Goal: Task Accomplishment & Management: Use online tool/utility

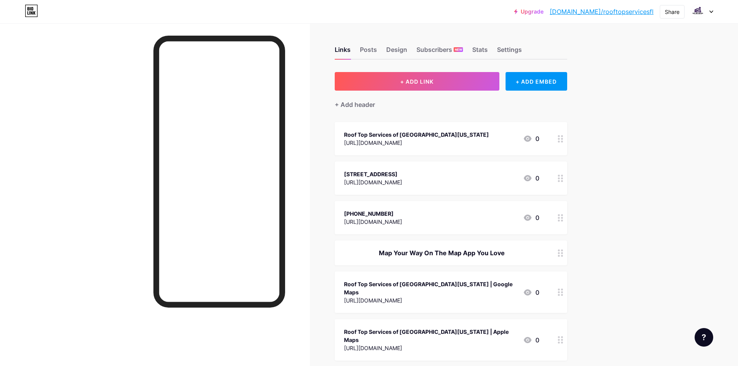
click at [393, 136] on div "Roof Top Services of [GEOGRAPHIC_DATA][US_STATE]" at bounding box center [416, 134] width 145 height 8
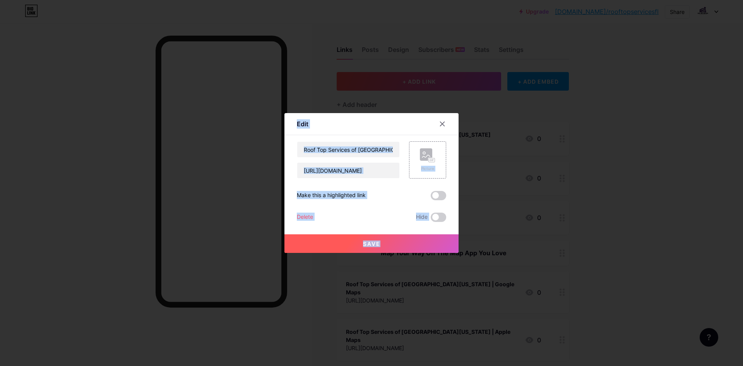
click at [393, 136] on div "Content YouTube Play YouTube video without leaving your page. ADD Vimeo Play Vi…" at bounding box center [371, 178] width 149 height 87
click at [370, 148] on input "Roof Top Services of [GEOGRAPHIC_DATA][US_STATE]" at bounding box center [348, 149] width 102 height 15
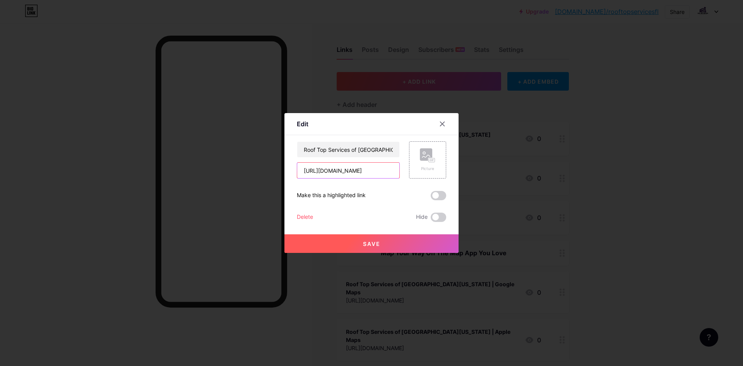
click at [330, 170] on input "[URL][DOMAIN_NAME]" at bounding box center [348, 170] width 102 height 15
click at [513, 191] on div at bounding box center [371, 183] width 743 height 366
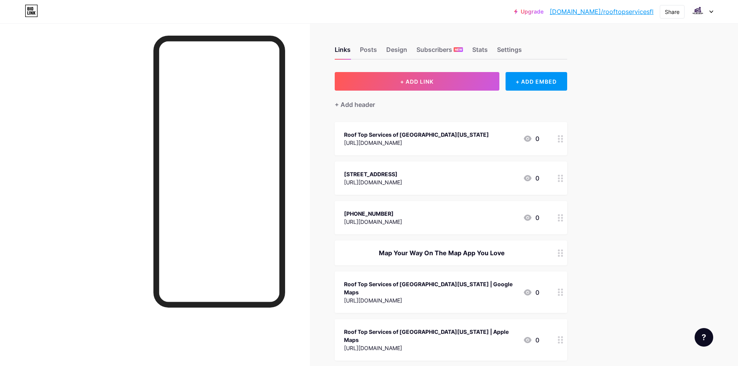
click at [402, 184] on div "[URL][DOMAIN_NAME]" at bounding box center [373, 182] width 58 height 8
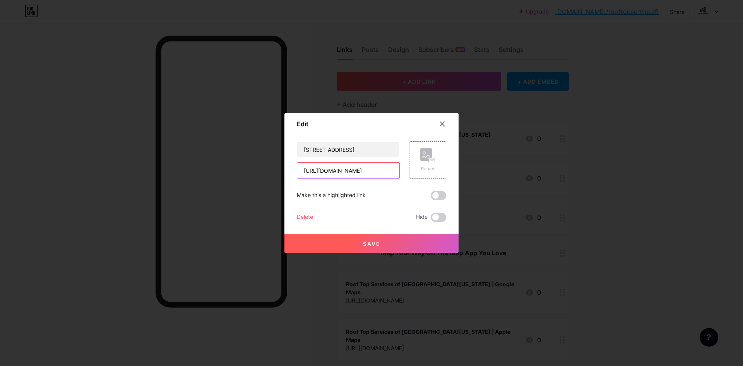
click at [357, 174] on input "[URL][DOMAIN_NAME]" at bounding box center [348, 170] width 102 height 15
click at [335, 149] on input "[STREET_ADDRESS]" at bounding box center [348, 149] width 102 height 15
click at [482, 170] on div at bounding box center [371, 183] width 743 height 366
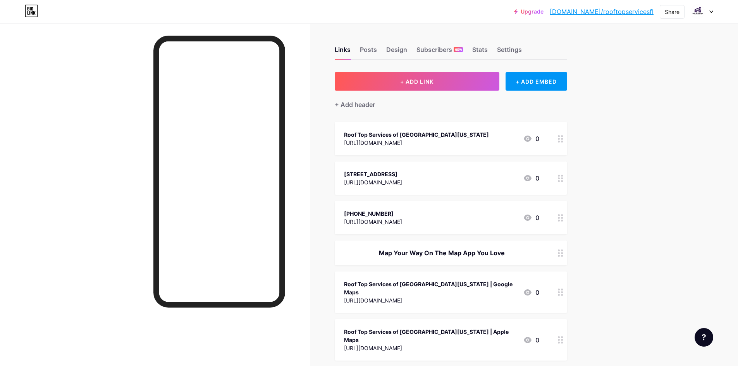
click at [402, 221] on div "[URL][DOMAIN_NAME]" at bounding box center [373, 222] width 58 height 8
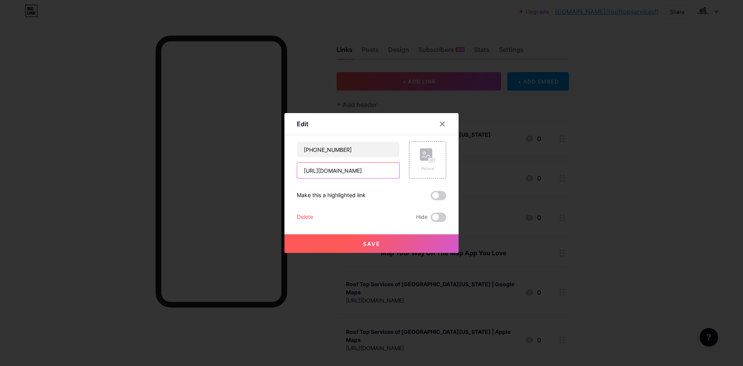
click at [340, 170] on input "[URL][DOMAIN_NAME]" at bounding box center [348, 170] width 102 height 15
click at [325, 153] on input "[PHONE_NUMBER]" at bounding box center [348, 149] width 102 height 15
click at [554, 179] on div at bounding box center [371, 183] width 743 height 366
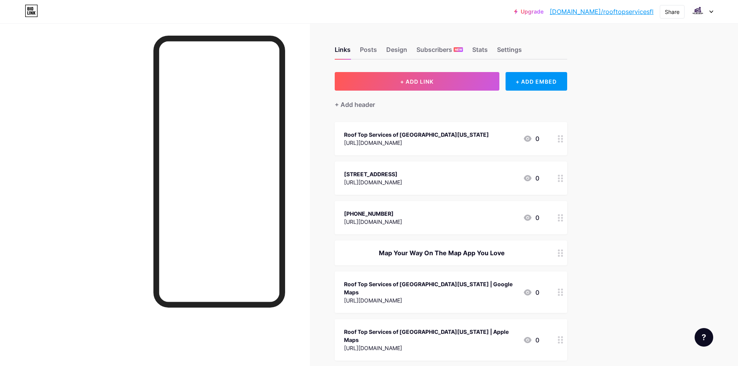
scroll to position [39, 0]
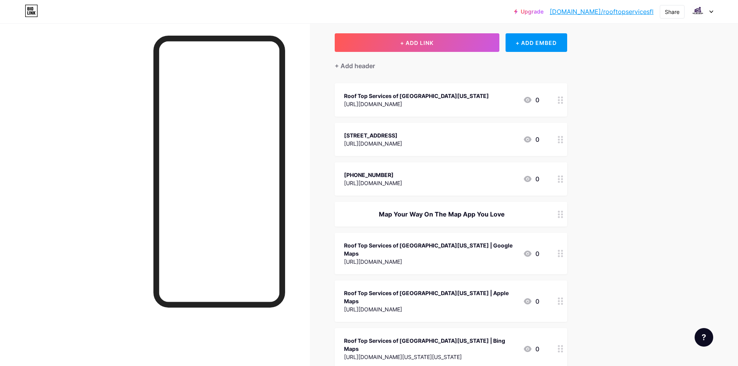
copy div "Map Your Way On The Map App You Love"
drag, startPoint x: 385, startPoint y: 213, endPoint x: 505, endPoint y: 218, distance: 120.1
click at [505, 218] on div "Map Your Way On The Map App You Love" at bounding box center [441, 213] width 195 height 9
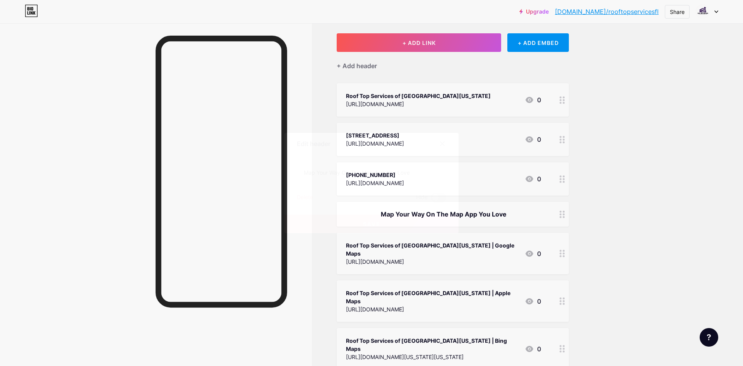
click at [553, 191] on div at bounding box center [371, 183] width 743 height 366
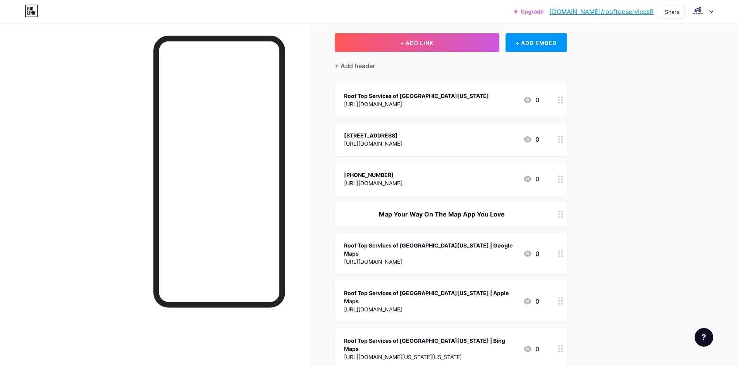
click at [419, 246] on div "Roof Top Services of [GEOGRAPHIC_DATA][US_STATE] | Google Maps" at bounding box center [430, 249] width 173 height 16
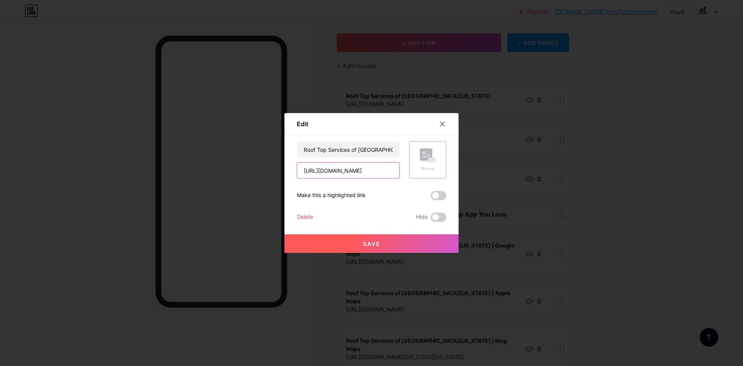
click at [365, 168] on input "[URL][DOMAIN_NAME]" at bounding box center [348, 170] width 102 height 15
click at [329, 146] on input "Roof Top Services of [GEOGRAPHIC_DATA][US_STATE] | Google Maps" at bounding box center [348, 149] width 102 height 15
click at [523, 215] on div at bounding box center [371, 183] width 743 height 366
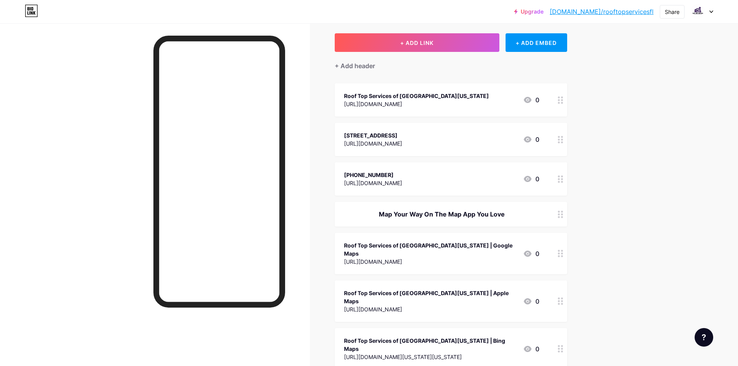
click at [399, 305] on div "[URL][DOMAIN_NAME]" at bounding box center [430, 309] width 173 height 8
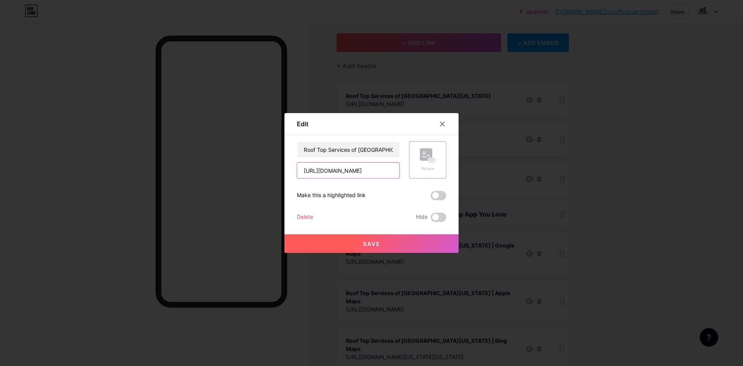
click at [334, 173] on input "[URL][DOMAIN_NAME]" at bounding box center [348, 170] width 102 height 15
click at [326, 157] on input "Roof Top Services of [GEOGRAPHIC_DATA][US_STATE] | Apple Maps" at bounding box center [348, 149] width 102 height 15
click at [525, 159] on div at bounding box center [371, 183] width 743 height 366
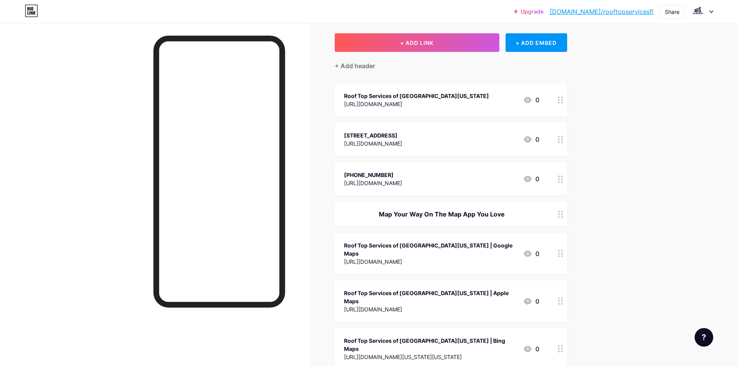
click at [413, 336] on div "Roof Top Services of [GEOGRAPHIC_DATA][US_STATE] | Bing Maps" at bounding box center [430, 344] width 173 height 16
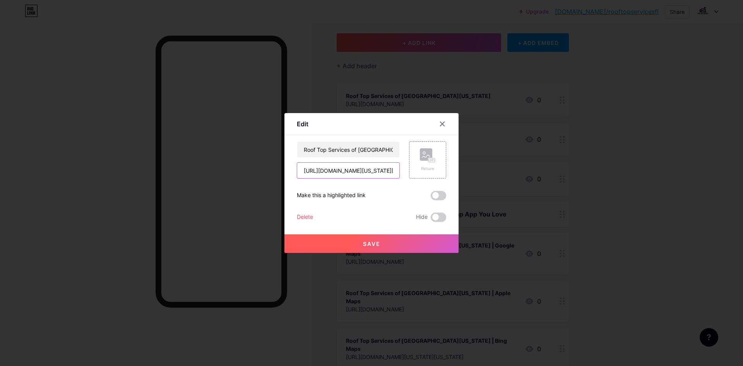
click at [354, 164] on input "[URL][DOMAIN_NAME][US_STATE][US_STATE]" at bounding box center [348, 170] width 102 height 15
click at [335, 149] on input "Roof Top Services of [GEOGRAPHIC_DATA][US_STATE] | Bing Maps" at bounding box center [348, 149] width 102 height 15
click at [546, 156] on div at bounding box center [371, 183] width 743 height 366
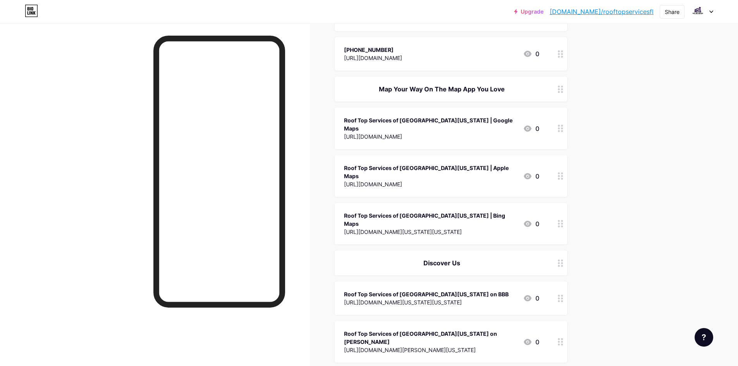
scroll to position [194, 0]
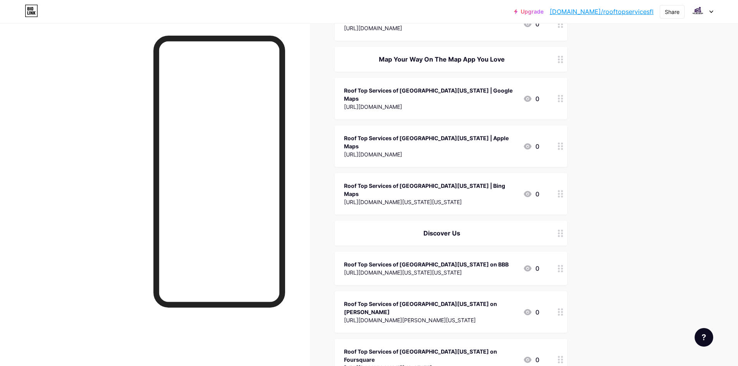
click at [438, 228] on div "Discover Us" at bounding box center [441, 232] width 195 height 9
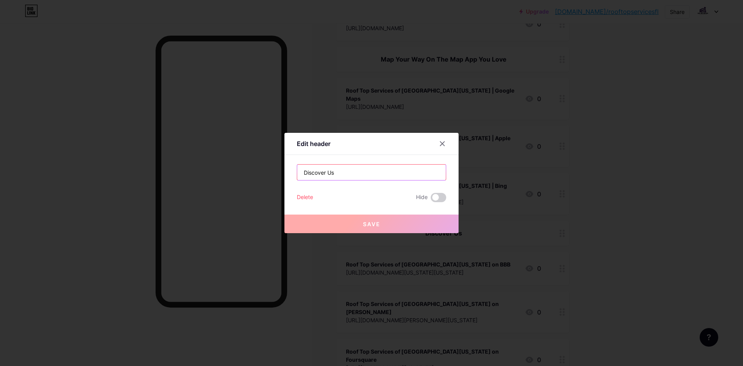
drag, startPoint x: 366, startPoint y: 171, endPoint x: 301, endPoint y: 179, distance: 65.1
click at [301, 179] on input "Discover Us" at bounding box center [371, 172] width 149 height 15
click at [598, 214] on div at bounding box center [371, 183] width 743 height 366
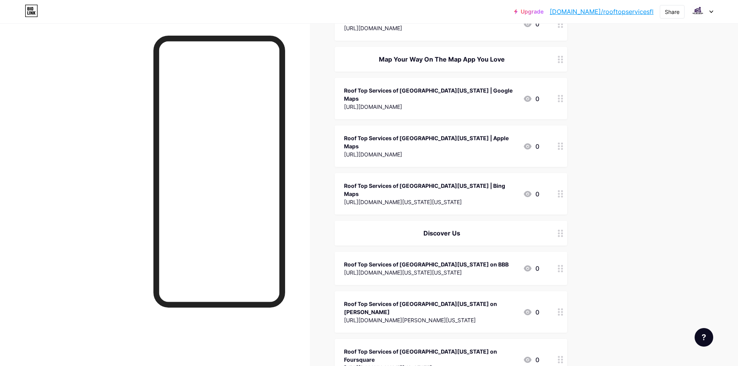
click at [435, 256] on div "Roof Top Services of [GEOGRAPHIC_DATA][US_STATE] on BBB [URL][DOMAIN_NAME][US_S…" at bounding box center [451, 268] width 232 height 33
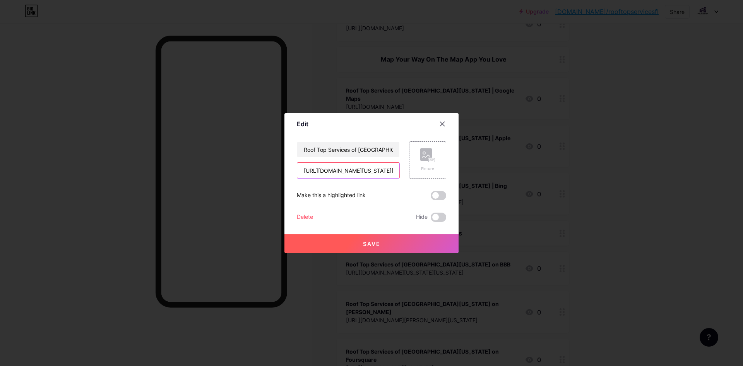
click at [347, 175] on input "[URL][DOMAIN_NAME][US_STATE][US_STATE]" at bounding box center [348, 170] width 102 height 15
click at [333, 142] on input "Roof Top Services of [GEOGRAPHIC_DATA][US_STATE] on BBB" at bounding box center [348, 149] width 102 height 15
click at [542, 226] on div at bounding box center [371, 183] width 743 height 366
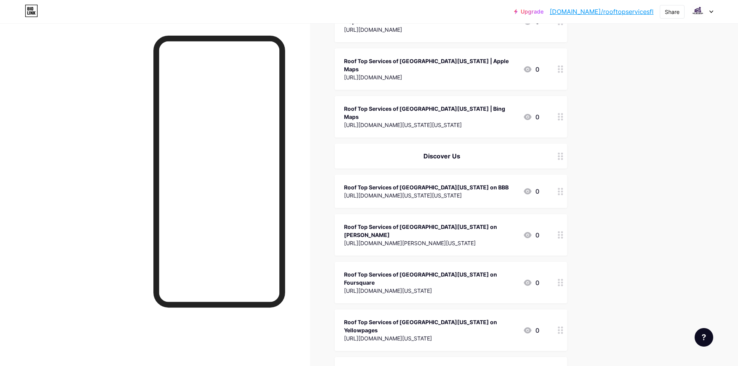
scroll to position [271, 0]
click at [417, 239] on div "[URL][DOMAIN_NAME][PERSON_NAME][US_STATE]" at bounding box center [430, 243] width 173 height 8
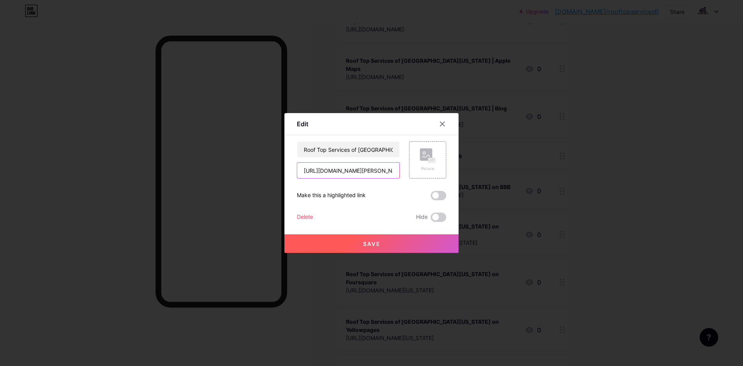
click at [353, 173] on input "[URL][DOMAIN_NAME][PERSON_NAME][US_STATE]" at bounding box center [348, 170] width 102 height 15
click at [332, 153] on input "Roof Top Services of [GEOGRAPHIC_DATA][US_STATE] on [PERSON_NAME]" at bounding box center [348, 149] width 102 height 15
click at [529, 173] on div at bounding box center [371, 183] width 743 height 366
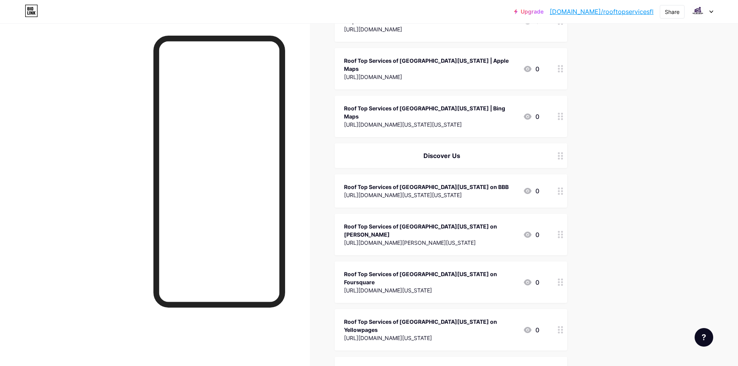
click at [443, 261] on div "Roof Top Services of [GEOGRAPHIC_DATA][US_STATE] on Foursquare [URL][DOMAIN_NAM…" at bounding box center [451, 281] width 232 height 41
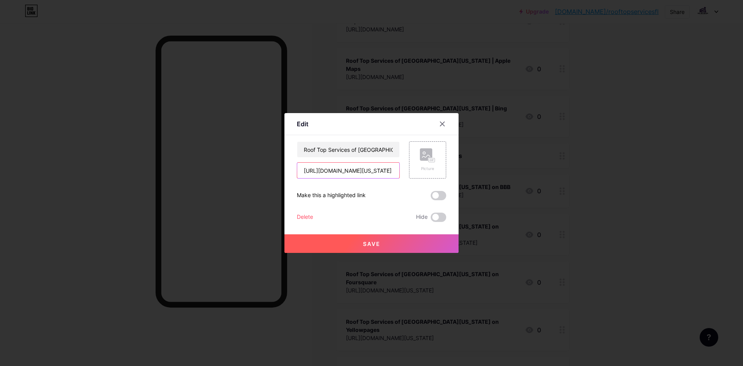
click at [338, 178] on input "[URL][DOMAIN_NAME][US_STATE]" at bounding box center [348, 170] width 102 height 15
click at [336, 148] on input "Roof Top Services of [GEOGRAPHIC_DATA][US_STATE] on Foursquare" at bounding box center [348, 149] width 102 height 15
click at [526, 211] on div at bounding box center [371, 183] width 743 height 366
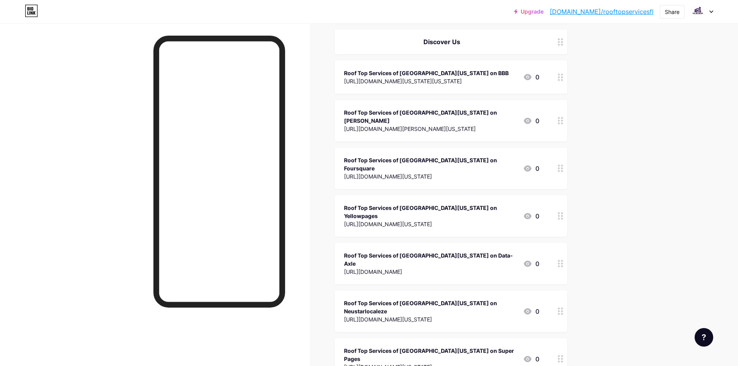
scroll to position [387, 0]
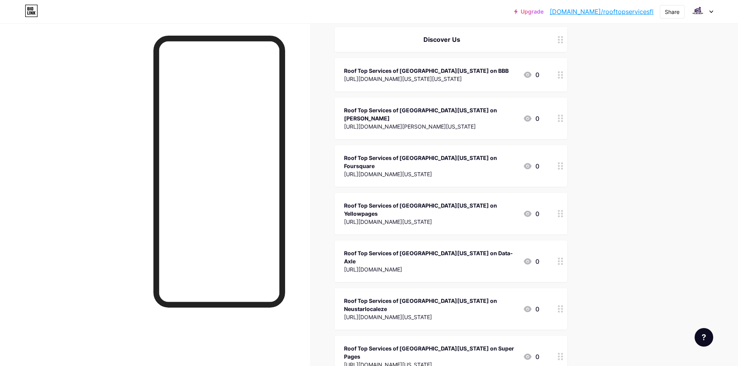
click at [426, 218] on div "[URL][DOMAIN_NAME][US_STATE]" at bounding box center [430, 222] width 173 height 8
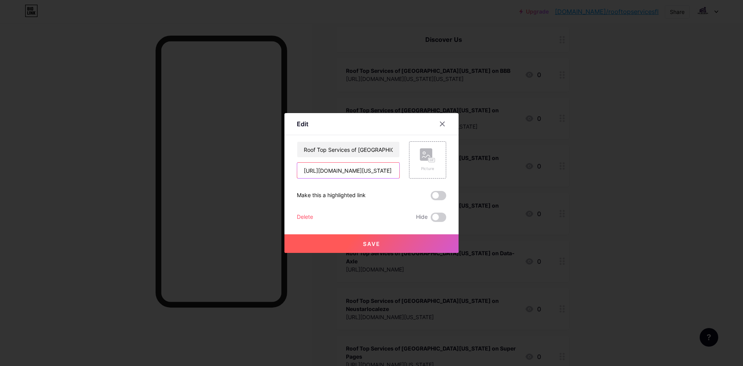
click at [366, 172] on input "[URL][DOMAIN_NAME][US_STATE]" at bounding box center [348, 170] width 102 height 15
click at [337, 151] on input "Roof Top Services of [GEOGRAPHIC_DATA][US_STATE] on Yellowpages" at bounding box center [348, 149] width 102 height 15
click at [339, 145] on input "Roof Top Services of [GEOGRAPHIC_DATA][US_STATE] on Yellowpages" at bounding box center [348, 149] width 102 height 15
type input "Roof Top Services of [GEOGRAPHIC_DATA][US_STATE] on Yellowpages"
click at [555, 201] on div at bounding box center [371, 183] width 743 height 366
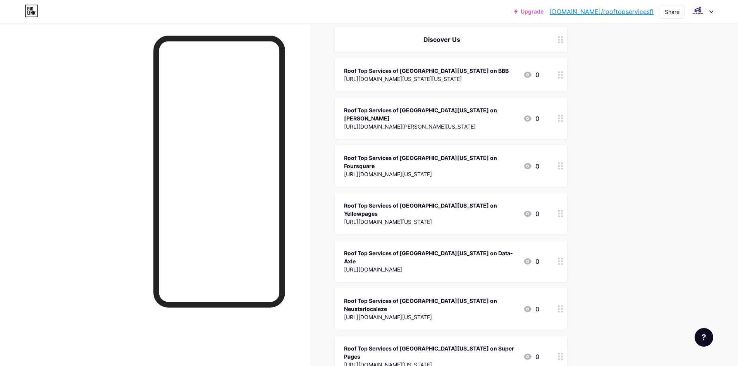
click at [444, 249] on div "Roof Top Services of [GEOGRAPHIC_DATA][US_STATE] on Data-Axle" at bounding box center [430, 257] width 173 height 16
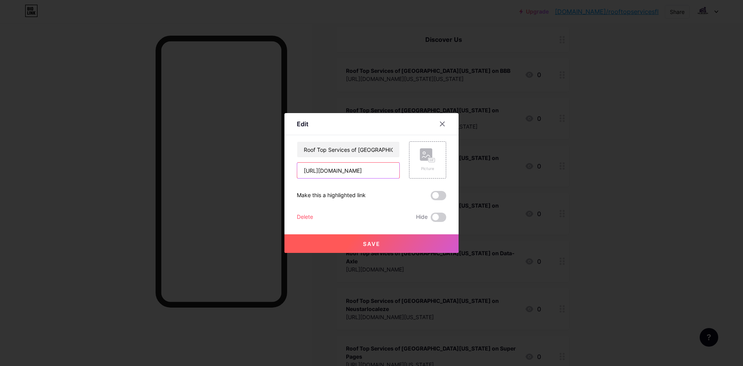
click at [366, 171] on input "[URL][DOMAIN_NAME]" at bounding box center [348, 170] width 102 height 15
click at [340, 147] on input "Roof Top Services of [GEOGRAPHIC_DATA][US_STATE] on Data-Axle" at bounding box center [348, 149] width 102 height 15
click at [533, 204] on div at bounding box center [371, 183] width 743 height 366
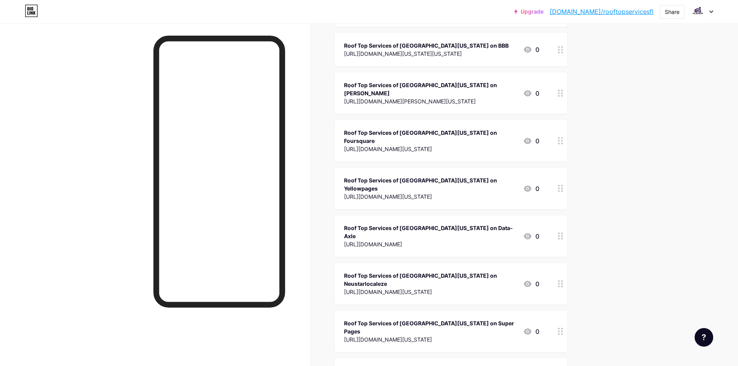
scroll to position [426, 0]
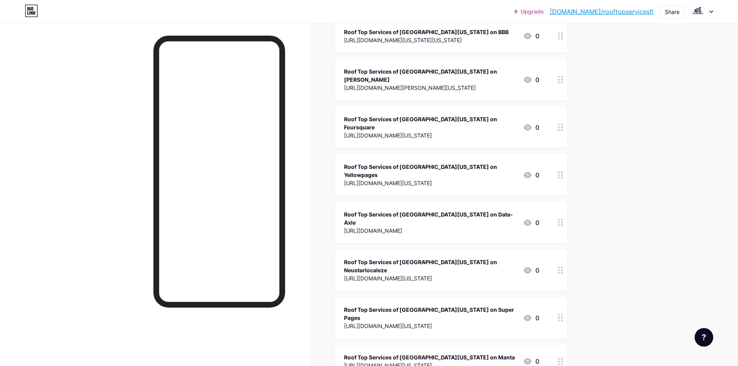
click at [446, 274] on div "[URL][DOMAIN_NAME][US_STATE]" at bounding box center [430, 278] width 173 height 8
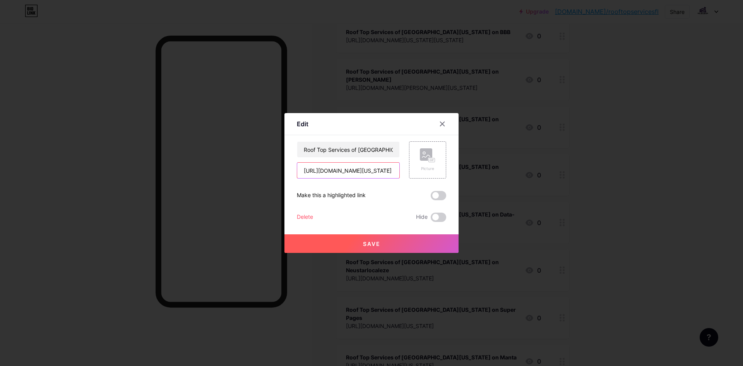
click at [362, 172] on input "[URL][DOMAIN_NAME][US_STATE]" at bounding box center [348, 170] width 102 height 15
click at [311, 149] on input "Roof Top Services of [GEOGRAPHIC_DATA][US_STATE] on Neustarlocaleze" at bounding box center [348, 149] width 102 height 15
click at [521, 213] on div at bounding box center [371, 183] width 743 height 366
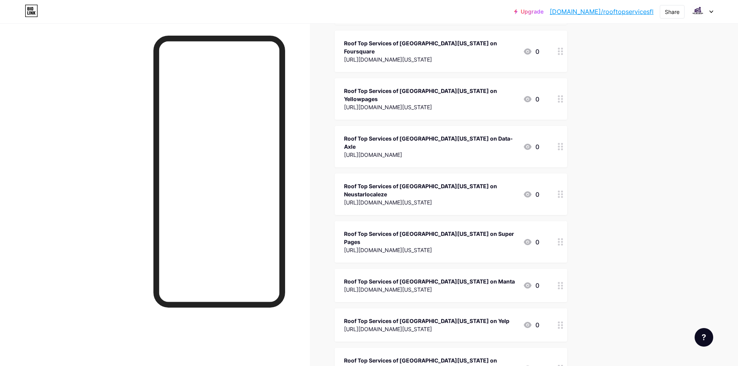
scroll to position [503, 0]
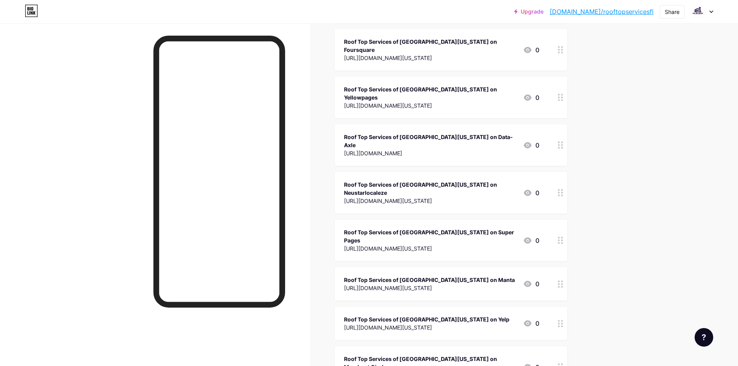
click at [426, 244] on div "[URL][DOMAIN_NAME][US_STATE]" at bounding box center [430, 248] width 173 height 8
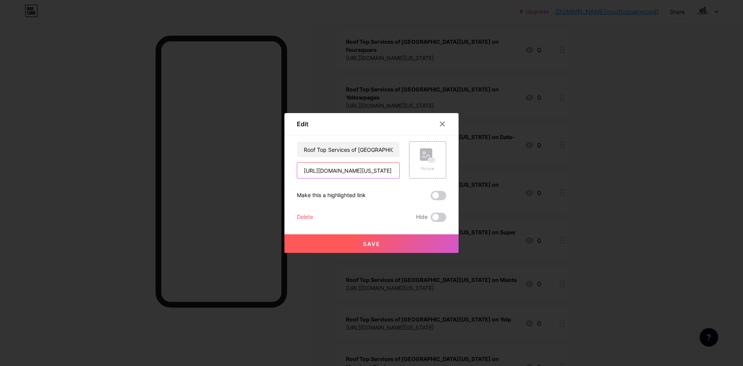
click at [364, 171] on input "[URL][DOMAIN_NAME][US_STATE]" at bounding box center [348, 170] width 102 height 15
click at [334, 146] on input "Roof Top Services of [GEOGRAPHIC_DATA][US_STATE] on Super Pages" at bounding box center [348, 149] width 102 height 15
type input "Roof Top Services of [GEOGRAPHIC_DATA][US_STATE] on Super Pages"
click at [490, 212] on div at bounding box center [371, 183] width 743 height 366
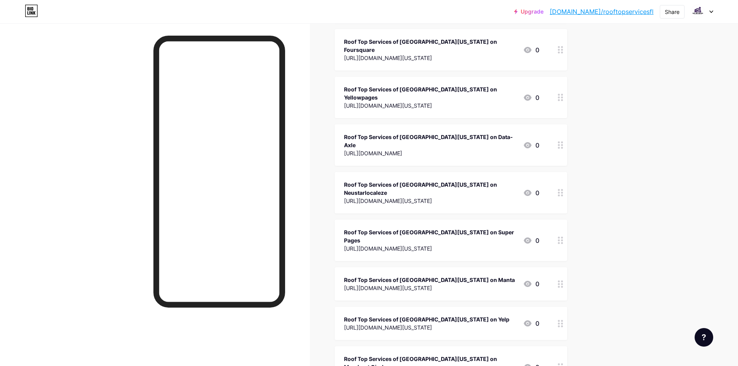
click at [400, 284] on div "[URL][DOMAIN_NAME][US_STATE]" at bounding box center [429, 288] width 171 height 8
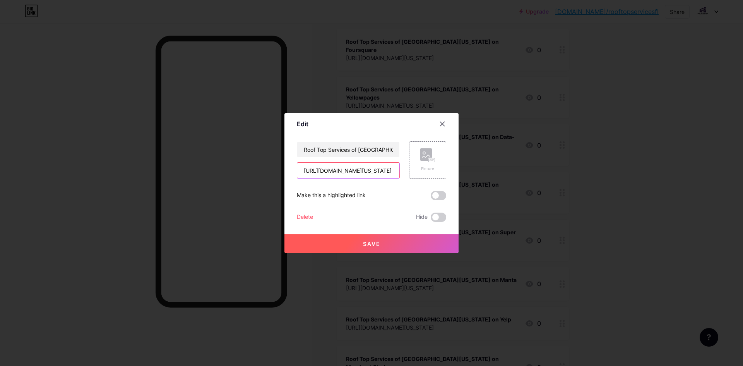
click at [352, 176] on input "[URL][DOMAIN_NAME][US_STATE]" at bounding box center [348, 170] width 102 height 15
click at [560, 125] on div at bounding box center [371, 183] width 743 height 366
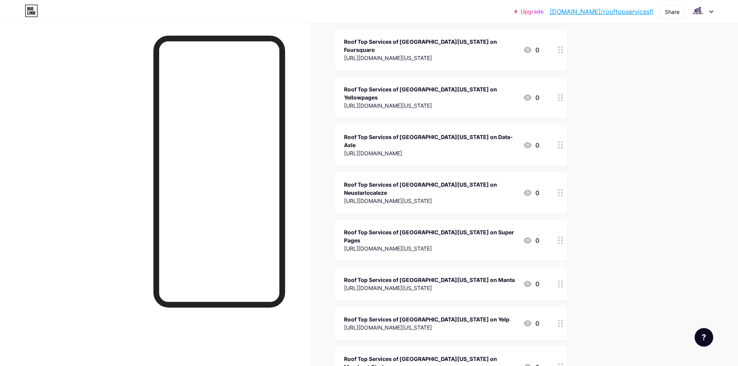
click at [417, 276] on div "Roof Top Services of [GEOGRAPHIC_DATA][US_STATE] on Manta" at bounding box center [429, 280] width 171 height 8
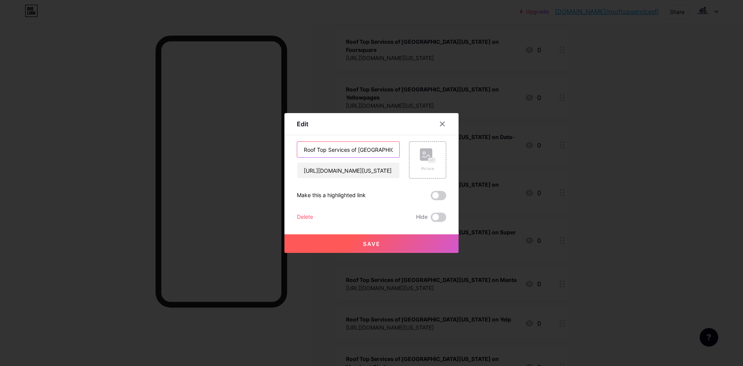
click at [339, 144] on input "Roof Top Services of [GEOGRAPHIC_DATA][US_STATE] on Manta" at bounding box center [348, 149] width 102 height 15
click at [587, 160] on div at bounding box center [371, 183] width 743 height 366
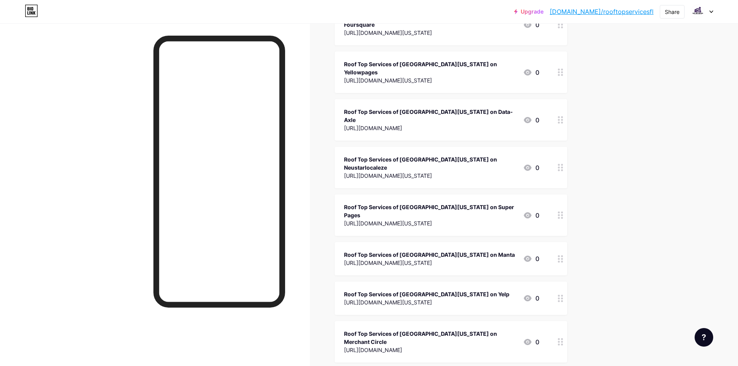
scroll to position [542, 0]
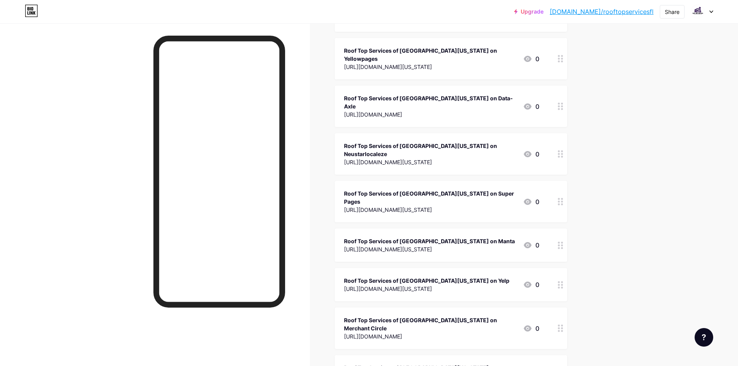
click at [442, 285] on div "[URL][DOMAIN_NAME][US_STATE]" at bounding box center [426, 289] width 165 height 8
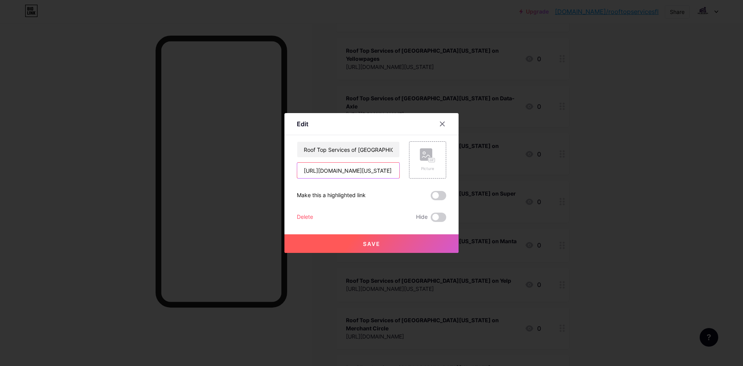
click at [366, 175] on input "[URL][DOMAIN_NAME][US_STATE]" at bounding box center [348, 170] width 102 height 15
click at [362, 144] on input "Roof Top Services of [GEOGRAPHIC_DATA][US_STATE] on Yelp" at bounding box center [348, 149] width 102 height 15
type input "Roof Top Services of [GEOGRAPHIC_DATA][US_STATE] on Yelp"
click at [616, 161] on div at bounding box center [371, 183] width 743 height 366
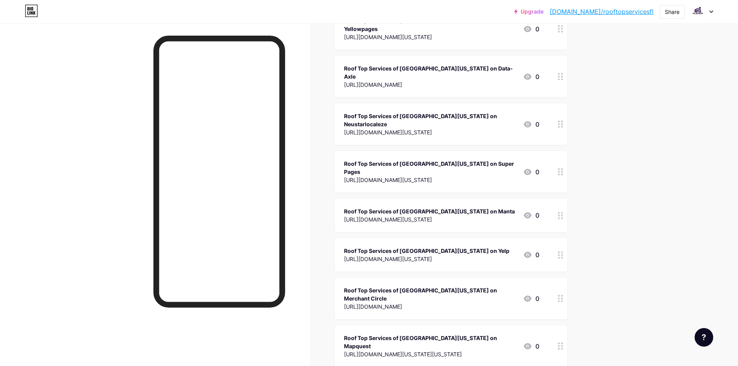
scroll to position [658, 0]
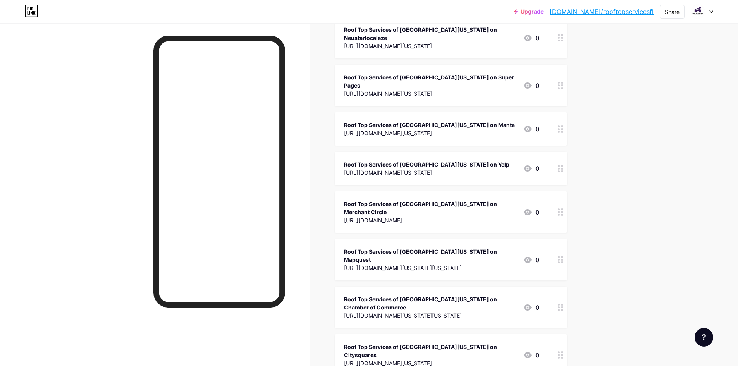
click at [431, 200] on div "Roof Top Services of [GEOGRAPHIC_DATA][US_STATE] on Merchant Circle" at bounding box center [430, 208] width 173 height 16
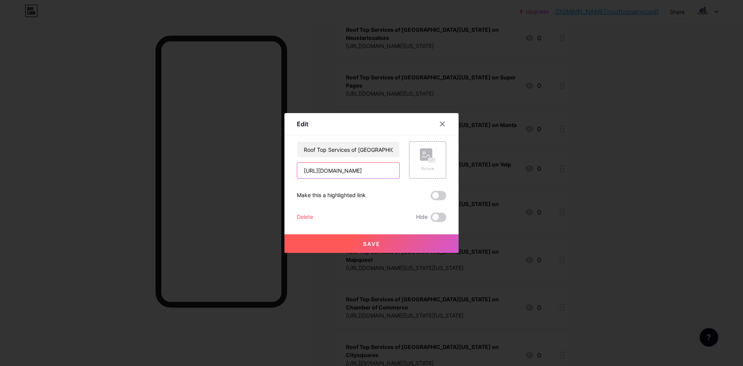
click at [373, 165] on input "[URL][DOMAIN_NAME]" at bounding box center [348, 170] width 102 height 15
click at [335, 153] on input "Roof Top Services of [GEOGRAPHIC_DATA][US_STATE] on Merchant Circle" at bounding box center [348, 149] width 102 height 15
click at [518, 204] on div at bounding box center [371, 183] width 743 height 366
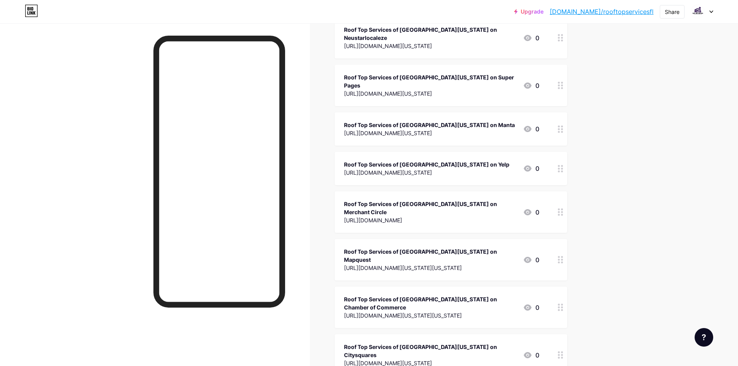
click at [431, 247] on div "Roof Top Services of [GEOGRAPHIC_DATA][US_STATE] on Mapquest" at bounding box center [430, 255] width 173 height 16
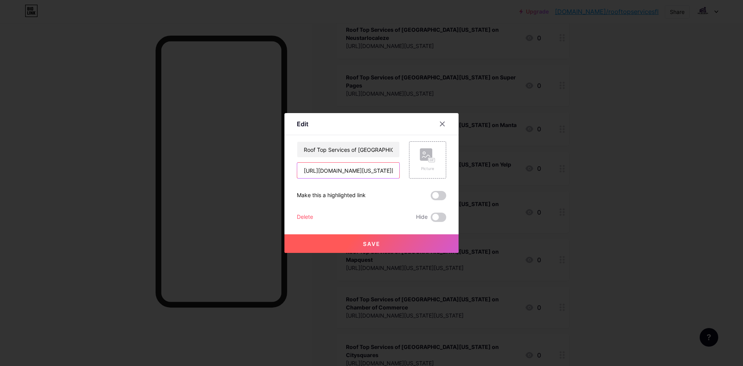
click at [352, 167] on input "[URL][DOMAIN_NAME][US_STATE][US_STATE]" at bounding box center [348, 170] width 102 height 15
click at [343, 146] on input "Roof Top Services of [GEOGRAPHIC_DATA][US_STATE] on Mapquest" at bounding box center [348, 149] width 102 height 15
click at [571, 220] on div at bounding box center [371, 183] width 743 height 366
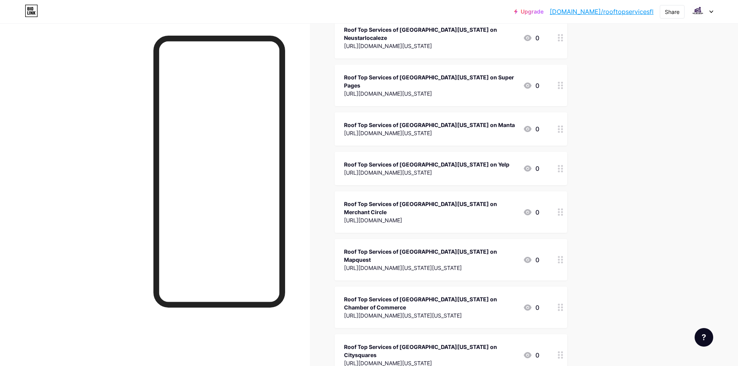
click at [439, 311] on div "[URL][DOMAIN_NAME][US_STATE][US_STATE]" at bounding box center [430, 315] width 173 height 8
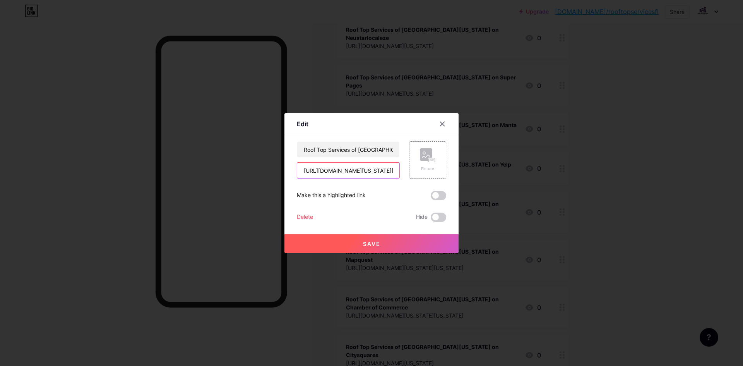
click at [334, 168] on input "[URL][DOMAIN_NAME][US_STATE][US_STATE]" at bounding box center [348, 170] width 102 height 15
click at [346, 146] on input "Roof Top Services of [GEOGRAPHIC_DATA][US_STATE] on Chamber of Commerce" at bounding box center [348, 149] width 102 height 15
click at [590, 221] on div at bounding box center [371, 183] width 743 height 366
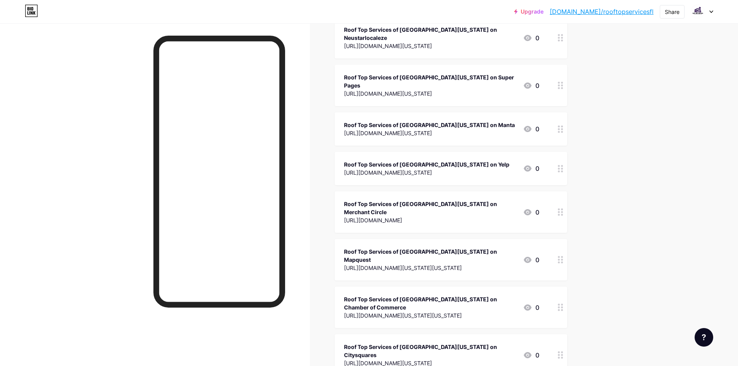
click at [435, 359] on div "[URL][DOMAIN_NAME][US_STATE]" at bounding box center [430, 363] width 173 height 8
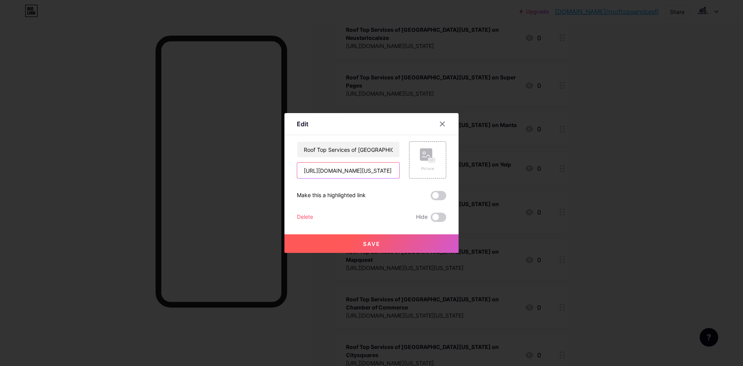
click at [347, 174] on input "[URL][DOMAIN_NAME][US_STATE]" at bounding box center [348, 170] width 102 height 15
click at [351, 153] on input "Roof Top Services of [GEOGRAPHIC_DATA][US_STATE] on Citysquares" at bounding box center [348, 149] width 102 height 15
click at [628, 165] on div at bounding box center [371, 183] width 743 height 366
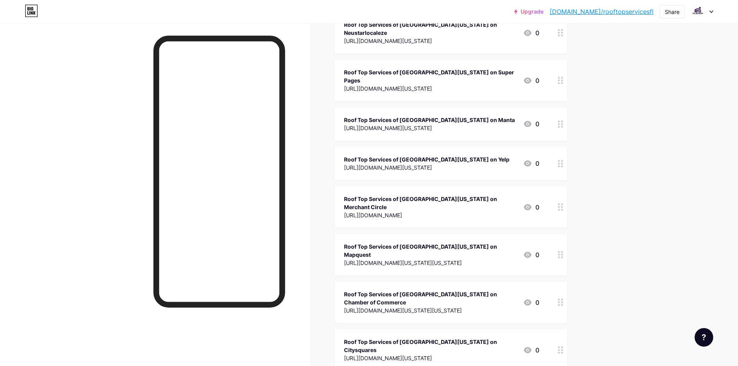
scroll to position [697, 0]
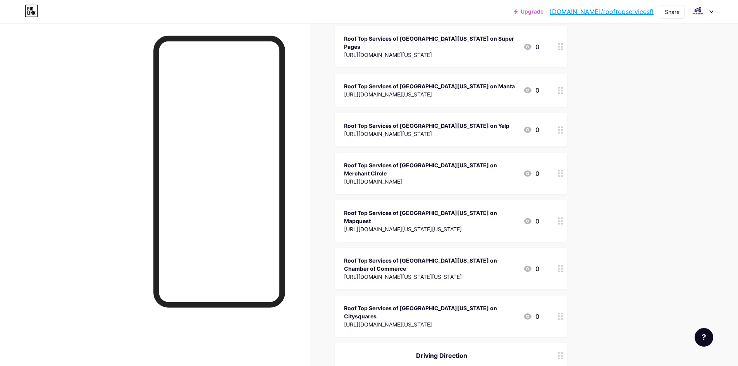
click at [449, 351] on div "Driving Direction" at bounding box center [441, 355] width 195 height 9
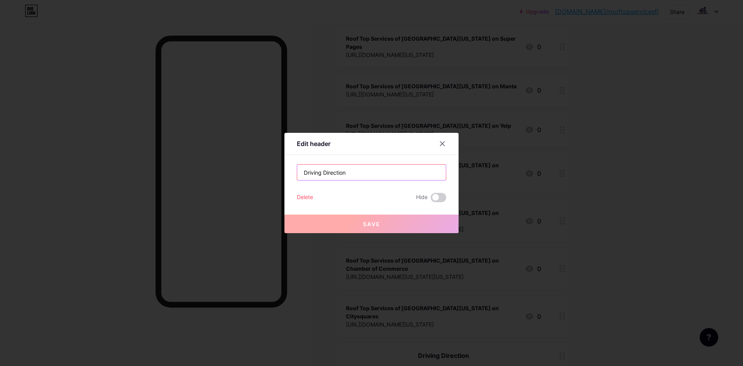
drag, startPoint x: 364, startPoint y: 171, endPoint x: 302, endPoint y: 170, distance: 61.6
click at [302, 170] on input "Driving Direction" at bounding box center [371, 172] width 149 height 15
click at [478, 165] on div at bounding box center [371, 183] width 743 height 366
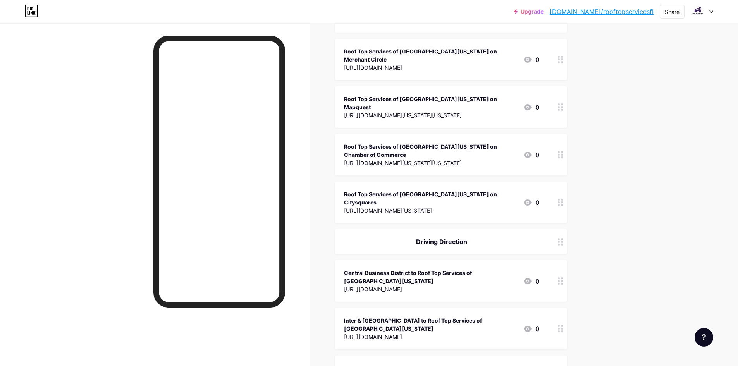
scroll to position [813, 0]
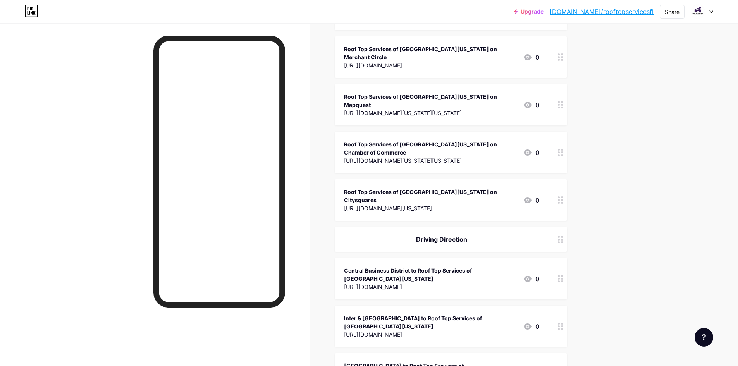
click at [400, 283] on div "[URL][DOMAIN_NAME]" at bounding box center [430, 287] width 173 height 8
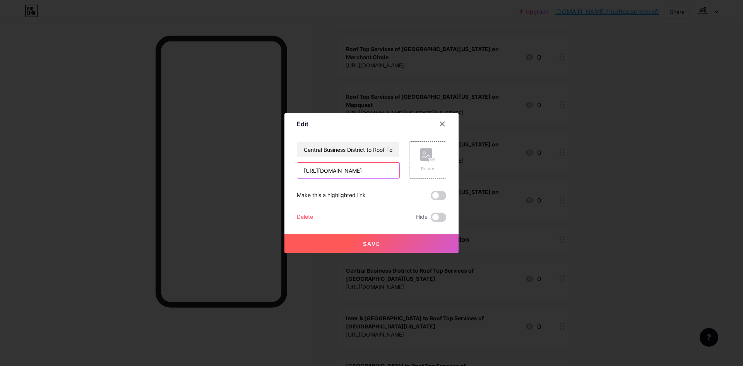
click at [366, 170] on input "[URL][DOMAIN_NAME]" at bounding box center [348, 170] width 102 height 15
click at [353, 140] on div "Content YouTube Play YouTube video without leaving your page. ADD Vimeo Play Vi…" at bounding box center [371, 178] width 149 height 87
click at [354, 146] on input "Central Business District to Roof Top Services of [GEOGRAPHIC_DATA][US_STATE]" at bounding box center [348, 149] width 102 height 15
click at [560, 168] on div at bounding box center [371, 183] width 743 height 366
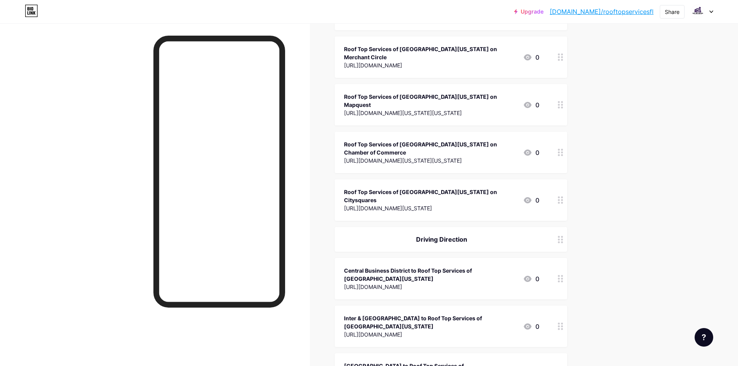
click at [462, 314] on div "Inter & [GEOGRAPHIC_DATA] to Roof Top Services of [GEOGRAPHIC_DATA][US_STATE]" at bounding box center [430, 322] width 173 height 16
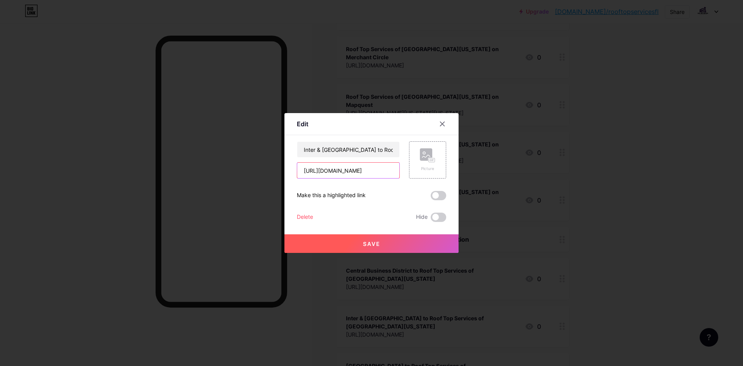
click at [372, 169] on input "[URL][DOMAIN_NAME]" at bounding box center [348, 170] width 102 height 15
click at [323, 149] on input "Inter & [GEOGRAPHIC_DATA] to Roof Top Services of [GEOGRAPHIC_DATA][US_STATE]" at bounding box center [348, 149] width 102 height 15
click at [495, 181] on div at bounding box center [371, 183] width 743 height 366
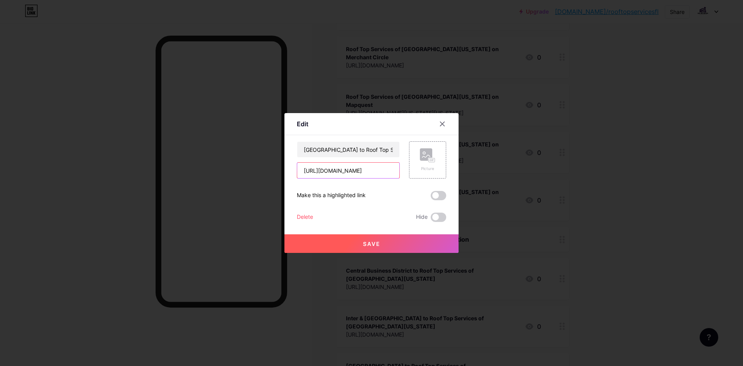
click at [366, 168] on input "[URL][DOMAIN_NAME]" at bounding box center [348, 170] width 102 height 15
click at [346, 150] on input "[GEOGRAPHIC_DATA] to Roof Top Services of [GEOGRAPHIC_DATA][US_STATE]" at bounding box center [348, 149] width 102 height 15
click at [564, 139] on div at bounding box center [371, 183] width 743 height 366
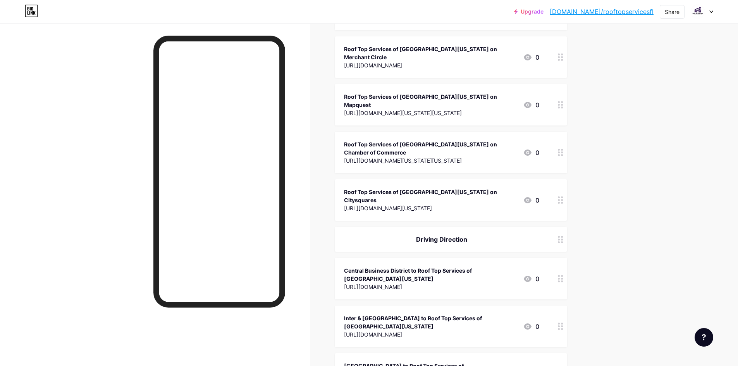
copy div "Other Profile"
drag, startPoint x: 418, startPoint y: 276, endPoint x: 470, endPoint y: 280, distance: 52.0
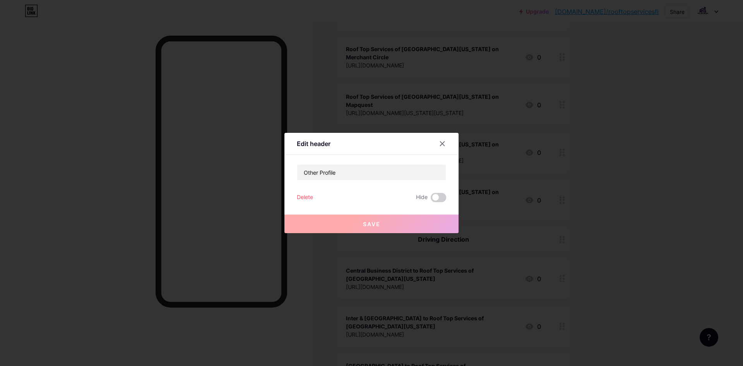
click at [467, 149] on div at bounding box center [371, 183] width 743 height 366
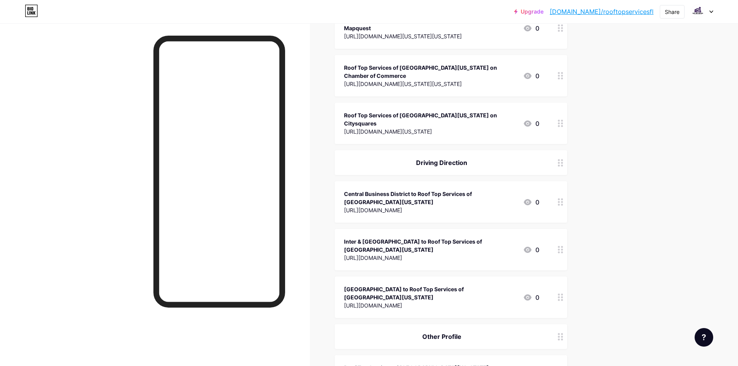
scroll to position [891, 0]
drag, startPoint x: 341, startPoint y: 242, endPoint x: 388, endPoint y: 235, distance: 47.4
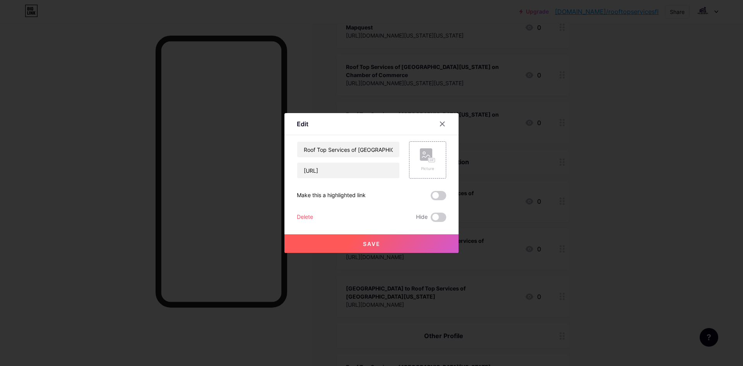
click at [584, 194] on div at bounding box center [371, 183] width 743 height 366
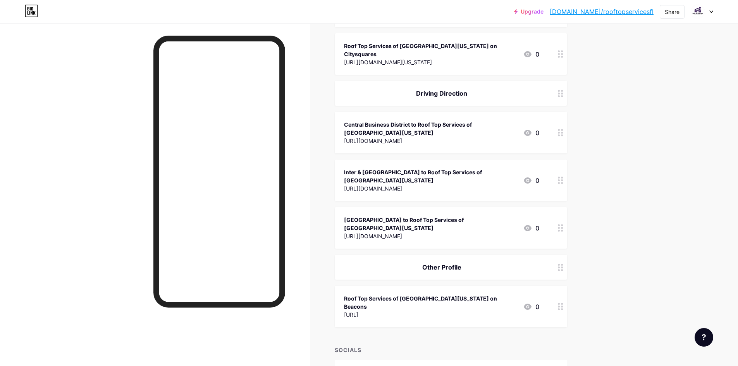
scroll to position [965, 0]
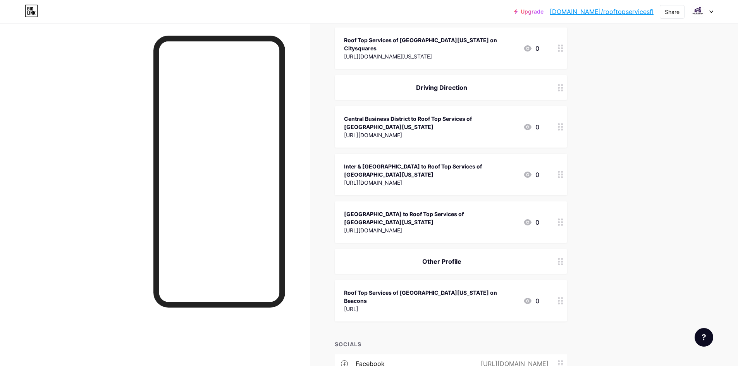
copy div "Other Profile"
drag, startPoint x: 413, startPoint y: 136, endPoint x: 496, endPoint y: 134, distance: 82.9
click at [496, 249] on div "Other Profile" at bounding box center [451, 261] width 232 height 25
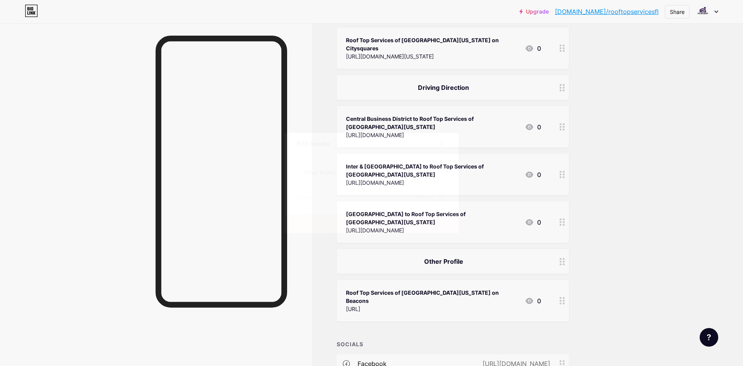
click at [500, 144] on div at bounding box center [371, 183] width 743 height 366
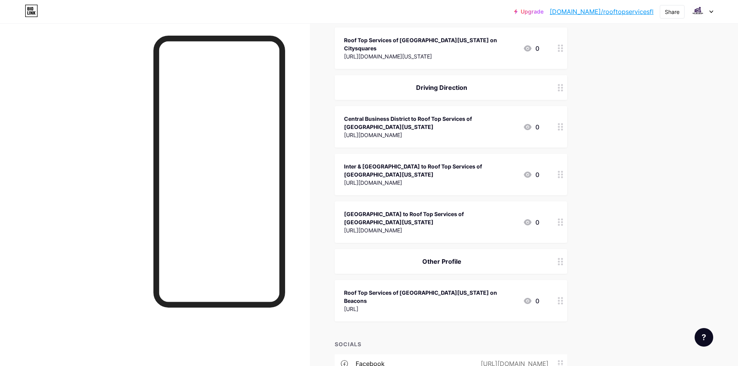
click at [361, 288] on div "Roof Top Services of [GEOGRAPHIC_DATA][US_STATE] on Beacons" at bounding box center [430, 296] width 173 height 16
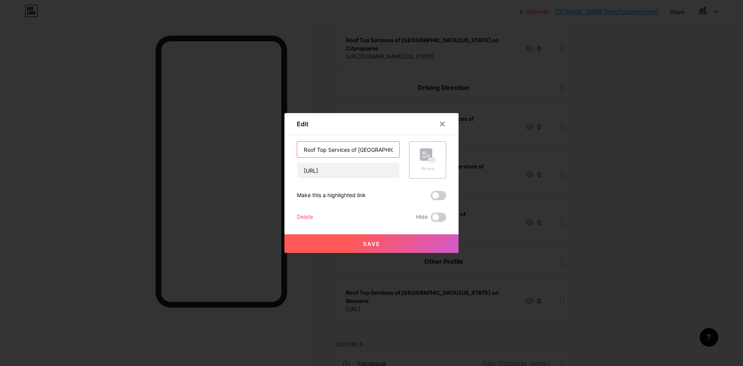
click at [375, 150] on input "Roof Top Services of [GEOGRAPHIC_DATA][US_STATE] on Beacons" at bounding box center [348, 149] width 102 height 15
click at [635, 112] on div at bounding box center [371, 183] width 743 height 366
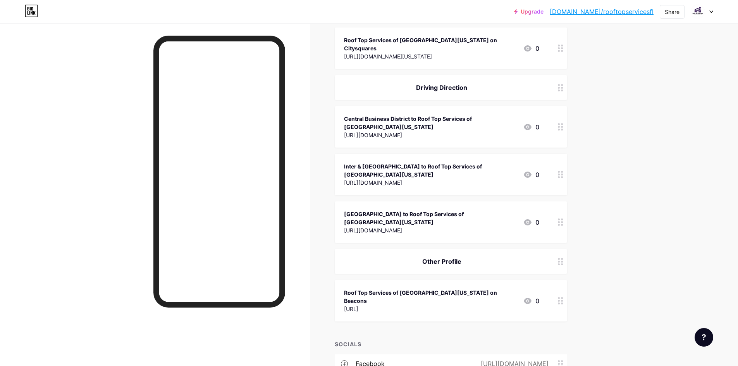
scroll to position [849, 0]
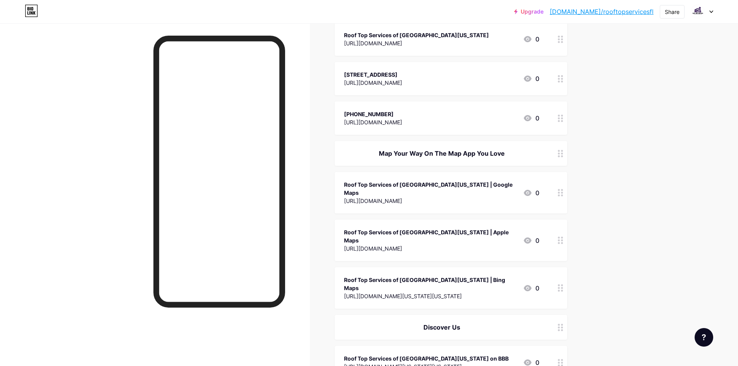
scroll to position [0, 0]
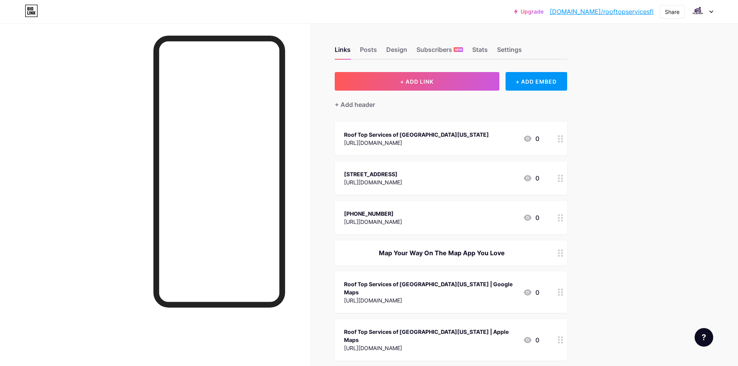
click at [407, 142] on div "[URL][DOMAIN_NAME]" at bounding box center [416, 143] width 145 height 8
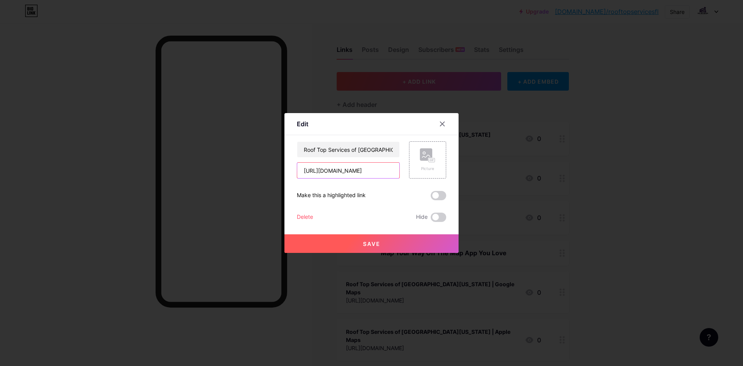
click at [352, 170] on input "[URL][DOMAIN_NAME]" at bounding box center [348, 170] width 102 height 15
click at [367, 148] on input "Roof Top Services of [GEOGRAPHIC_DATA][US_STATE]" at bounding box center [348, 149] width 102 height 15
click at [544, 164] on div at bounding box center [371, 183] width 743 height 366
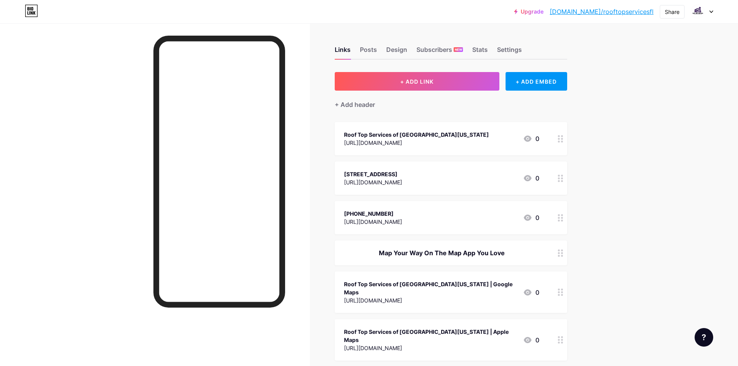
click at [386, 175] on div "[STREET_ADDRESS]" at bounding box center [373, 174] width 58 height 8
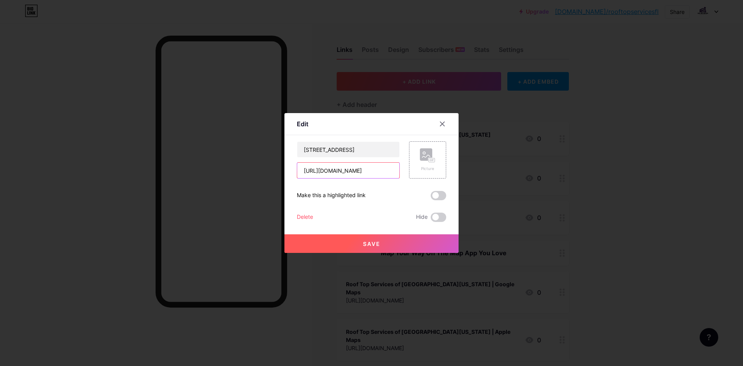
click at [322, 170] on input "[URL][DOMAIN_NAME]" at bounding box center [348, 170] width 102 height 15
click at [348, 153] on input "[STREET_ADDRESS]" at bounding box center [348, 149] width 102 height 15
click at [506, 179] on div at bounding box center [371, 183] width 743 height 366
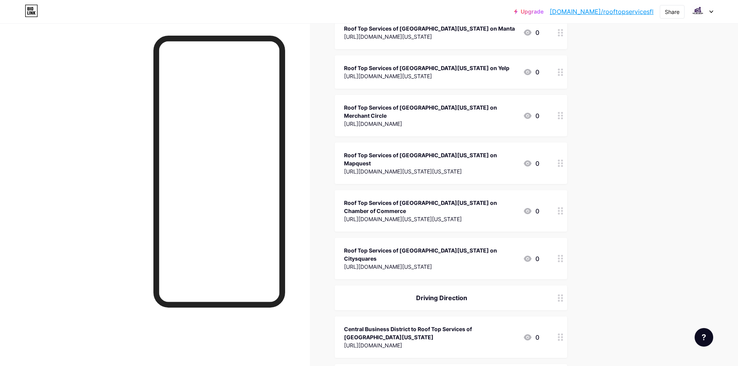
scroll to position [813, 0]
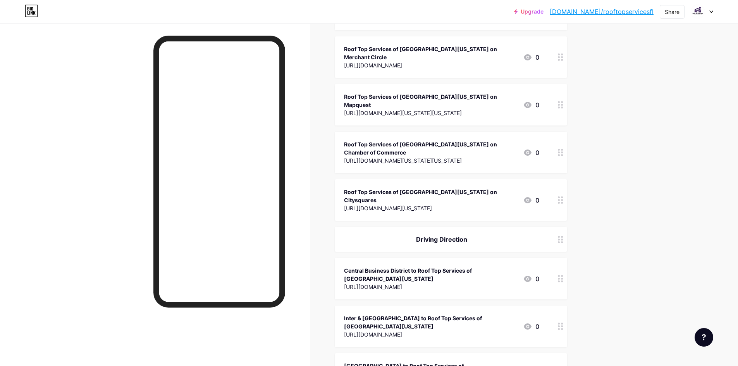
copy div "Other Profile"
drag, startPoint x: 465, startPoint y: 281, endPoint x: 404, endPoint y: 282, distance: 61.2
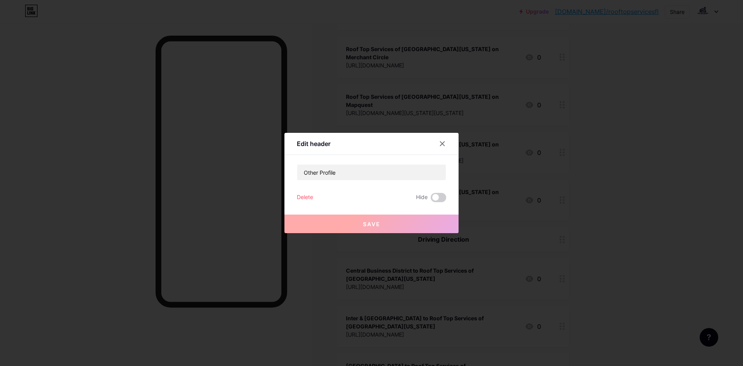
click at [529, 173] on div at bounding box center [371, 183] width 743 height 366
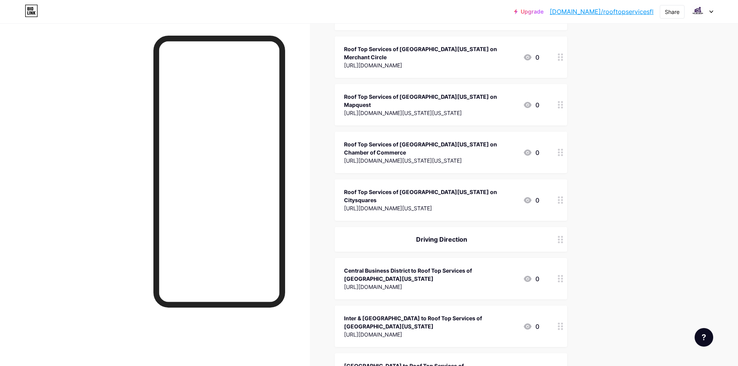
click at [388, 362] on div "[GEOGRAPHIC_DATA] to Roof Top Services of [GEOGRAPHIC_DATA][US_STATE]" at bounding box center [430, 370] width 173 height 16
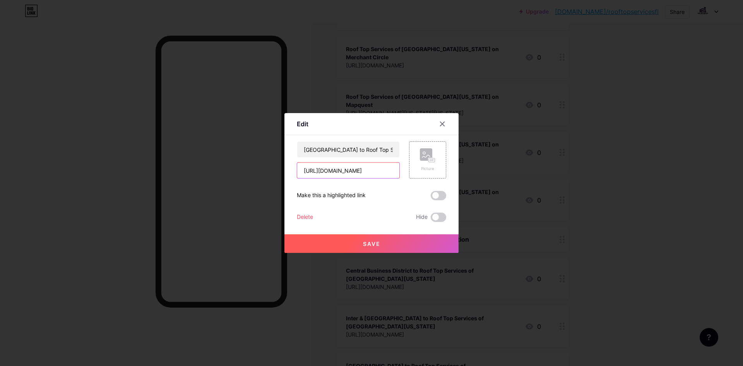
click at [340, 174] on input "[URL][DOMAIN_NAME]" at bounding box center [348, 170] width 102 height 15
click at [374, 148] on input "[GEOGRAPHIC_DATA] to Roof Top Services of [GEOGRAPHIC_DATA][US_STATE]" at bounding box center [348, 149] width 102 height 15
click at [407, 106] on div at bounding box center [371, 183] width 743 height 366
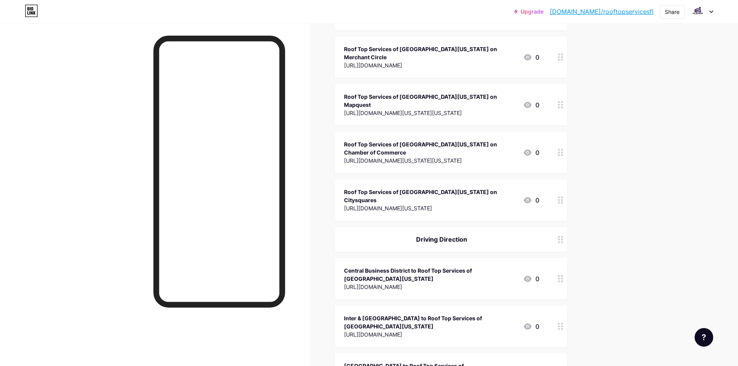
click at [391, 306] on div "Inter & [GEOGRAPHIC_DATA] to Roof Top Services of [GEOGRAPHIC_DATA][US_STATE] […" at bounding box center [451, 326] width 232 height 41
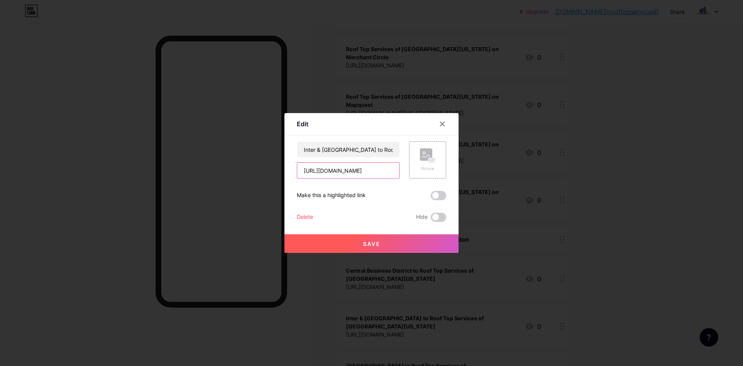
click at [356, 173] on input "[URL][DOMAIN_NAME]" at bounding box center [348, 170] width 102 height 15
click at [335, 147] on input "Inter & [GEOGRAPHIC_DATA] to Roof Top Services of [GEOGRAPHIC_DATA][US_STATE]" at bounding box center [348, 149] width 102 height 15
click at [388, 63] on div at bounding box center [371, 183] width 743 height 366
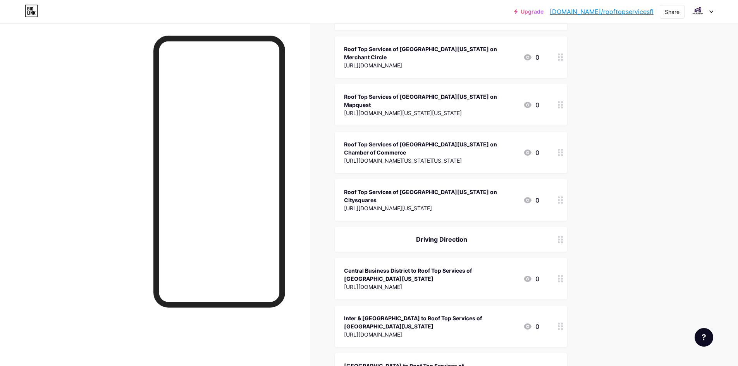
click at [385, 266] on div "Central Business District to Roof Top Services of [GEOGRAPHIC_DATA][US_STATE] […" at bounding box center [430, 279] width 173 height 26
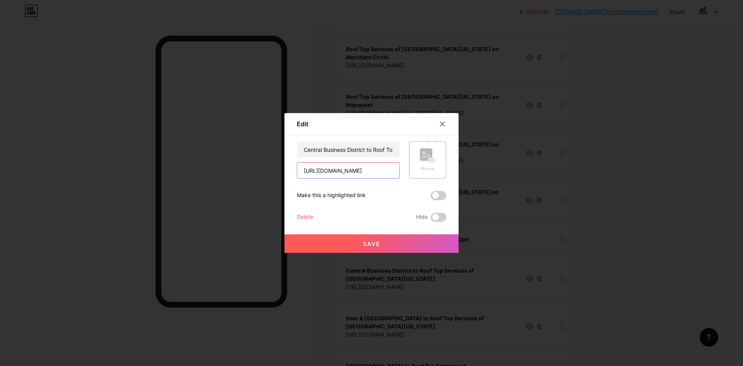
click at [356, 164] on input "[URL][DOMAIN_NAME]" at bounding box center [348, 170] width 102 height 15
click at [322, 154] on input "Central Business District to Roof Top Services of [GEOGRAPHIC_DATA][US_STATE]" at bounding box center [348, 149] width 102 height 15
click at [533, 122] on div at bounding box center [371, 183] width 743 height 366
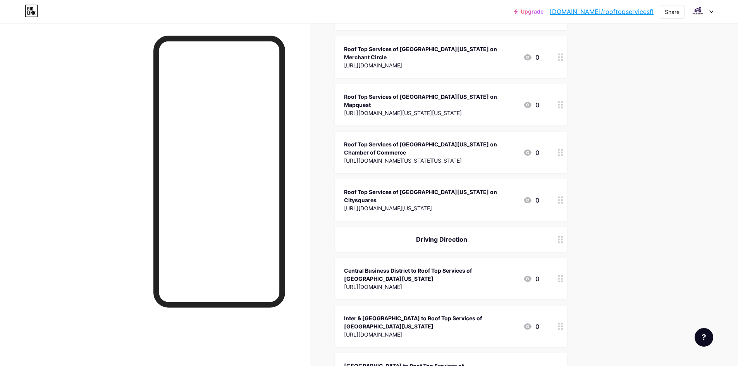
copy div "Driving Direction"
drag, startPoint x: 424, startPoint y: 130, endPoint x: 485, endPoint y: 129, distance: 60.4
click at [485, 235] on div "Driving Direction" at bounding box center [441, 239] width 195 height 9
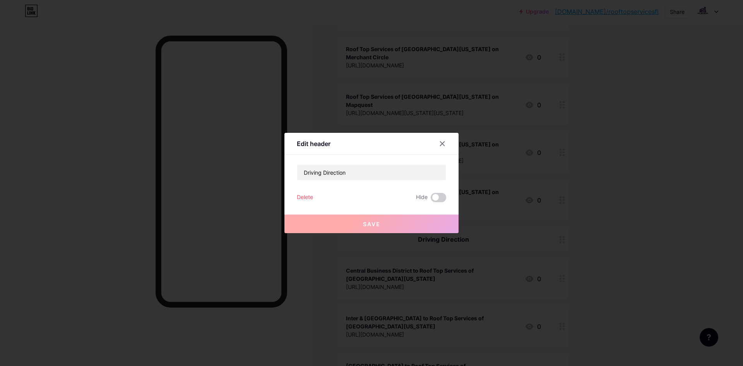
click at [527, 73] on div at bounding box center [371, 183] width 743 height 366
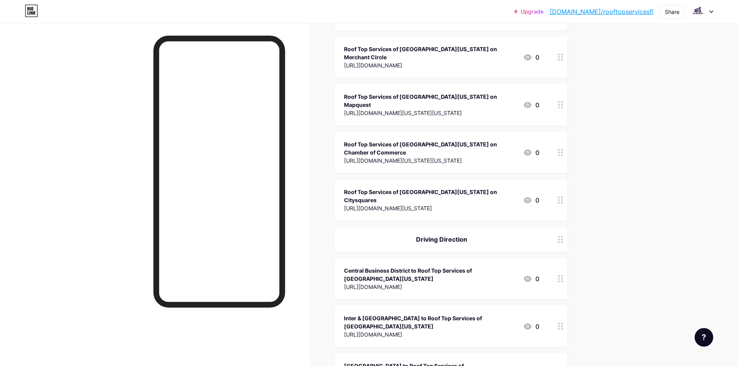
click at [418, 204] on div "[URL][DOMAIN_NAME][US_STATE]" at bounding box center [430, 208] width 173 height 8
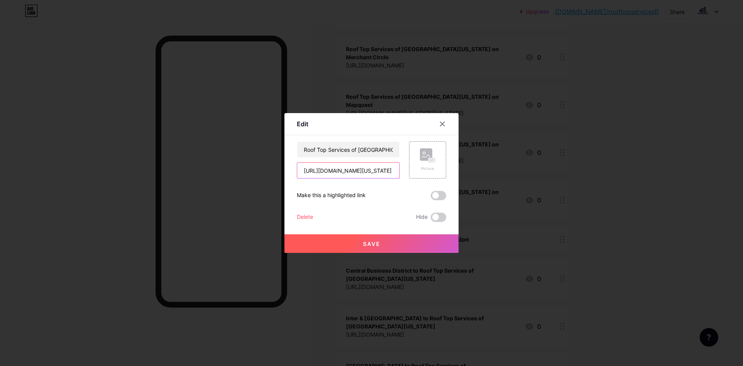
click at [363, 169] on input "[URL][DOMAIN_NAME][US_STATE]" at bounding box center [348, 170] width 102 height 15
click at [322, 153] on input "Roof Top Services of [GEOGRAPHIC_DATA][US_STATE] on Citysquares" at bounding box center [348, 149] width 102 height 15
click at [268, 43] on div at bounding box center [371, 183] width 743 height 366
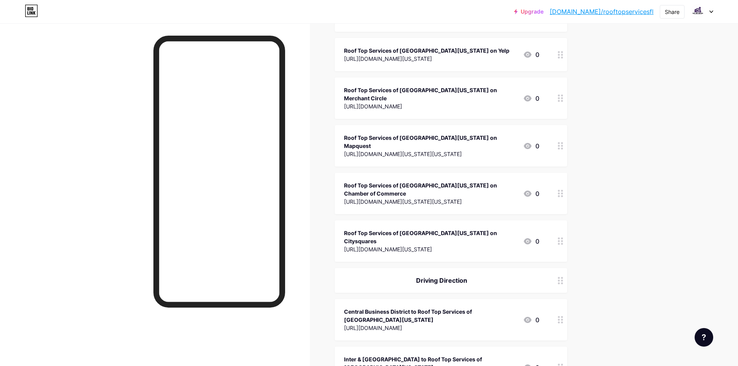
scroll to position [736, 0]
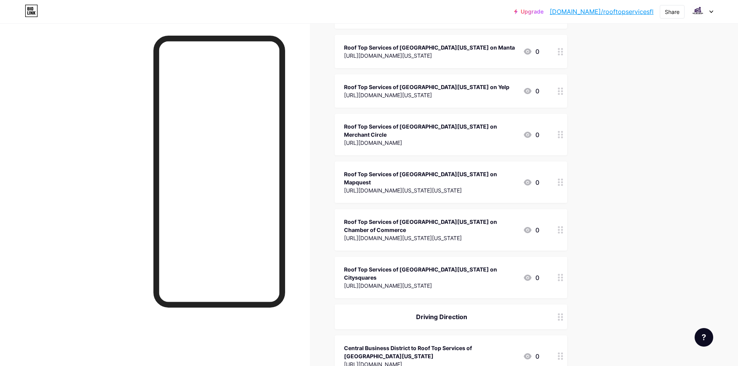
click at [357, 234] on div "[URL][DOMAIN_NAME][US_STATE][US_STATE]" at bounding box center [430, 238] width 173 height 8
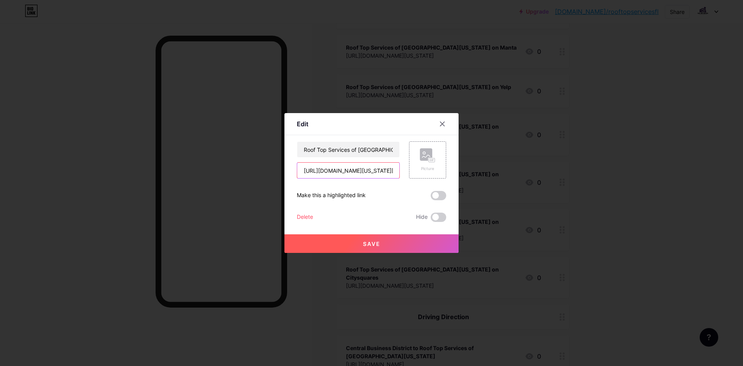
click at [346, 166] on input "[URL][DOMAIN_NAME][US_STATE][US_STATE]" at bounding box center [348, 170] width 102 height 15
click at [317, 142] on input "Roof Top Services of [GEOGRAPHIC_DATA][US_STATE] on Chamber of Commerce" at bounding box center [348, 149] width 102 height 15
click at [348, 95] on div at bounding box center [371, 183] width 743 height 366
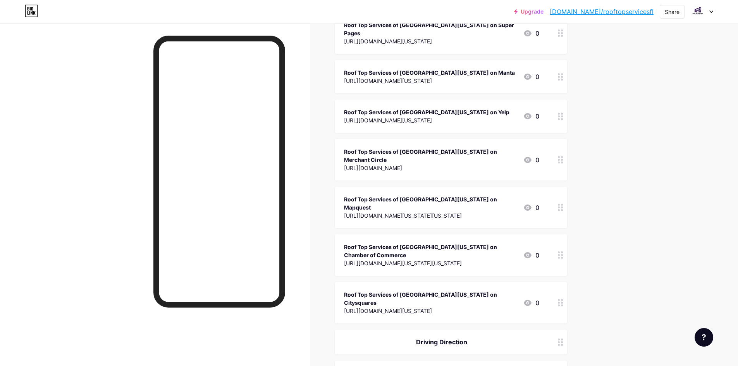
scroll to position [697, 0]
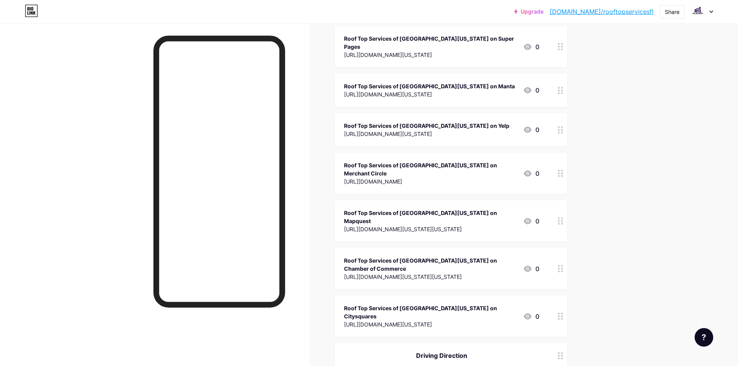
click at [410, 225] on div "[URL][DOMAIN_NAME][US_STATE][US_STATE]" at bounding box center [430, 229] width 173 height 8
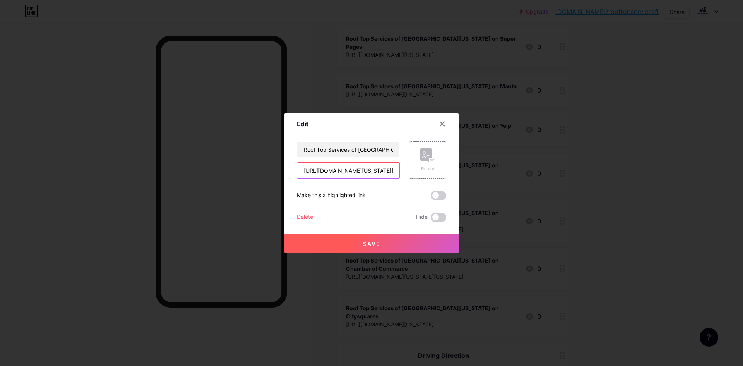
click at [350, 168] on input "[URL][DOMAIN_NAME][US_STATE][US_STATE]" at bounding box center [348, 170] width 102 height 15
click at [327, 143] on input "Roof Top Services of [GEOGRAPHIC_DATA][US_STATE] on Mapquest" at bounding box center [348, 149] width 102 height 15
click at [386, 105] on div at bounding box center [371, 183] width 743 height 366
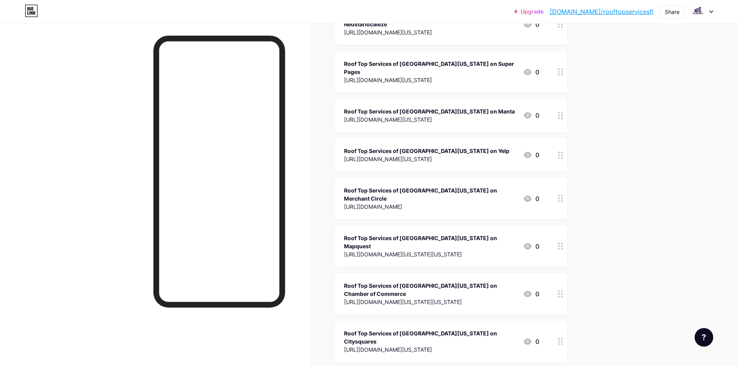
scroll to position [658, 0]
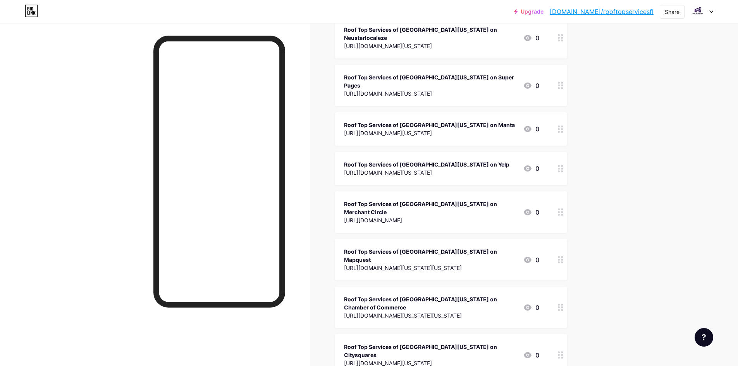
click at [404, 216] on div "[URL][DOMAIN_NAME]" at bounding box center [430, 220] width 173 height 8
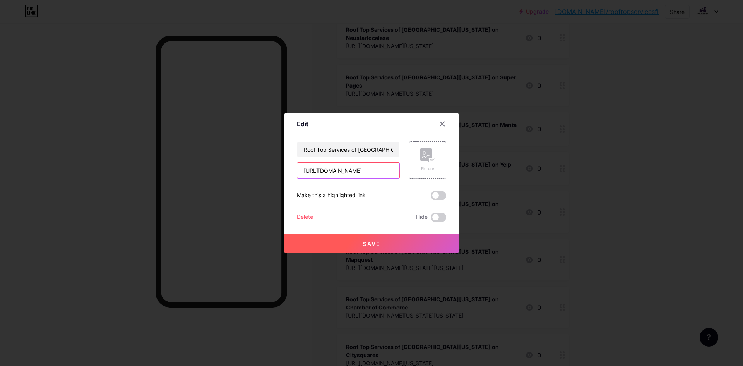
click at [346, 171] on input "[URL][DOMAIN_NAME]" at bounding box center [348, 170] width 102 height 15
click at [335, 151] on input "Roof Top Services of [GEOGRAPHIC_DATA][US_STATE] on Merchant Circle" at bounding box center [348, 149] width 102 height 15
click at [411, 73] on div at bounding box center [371, 183] width 743 height 366
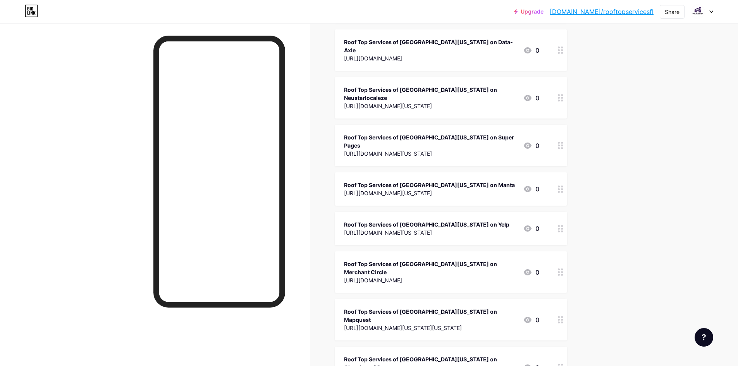
scroll to position [581, 0]
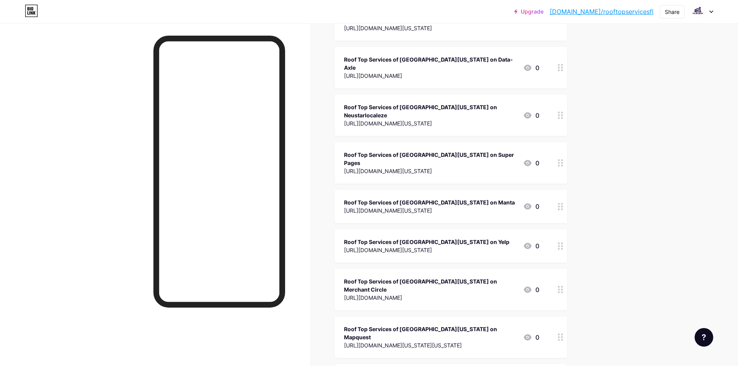
click at [402, 238] on div "Roof Top Services of [GEOGRAPHIC_DATA][US_STATE] on Yelp" at bounding box center [426, 242] width 165 height 8
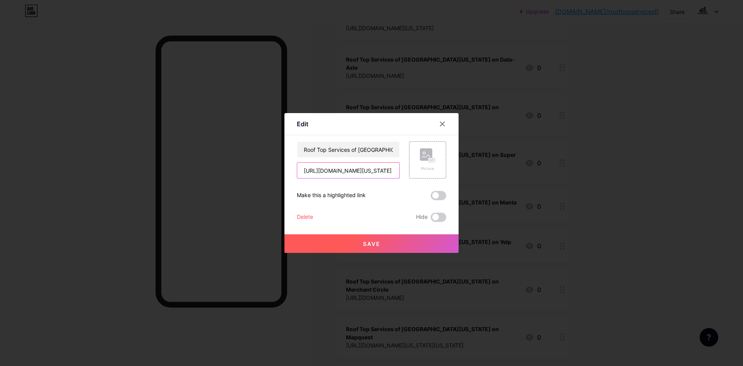
click at [376, 173] on input "[URL][DOMAIN_NAME][US_STATE]" at bounding box center [348, 170] width 102 height 15
click at [329, 145] on input "Roof Top Services of [GEOGRAPHIC_DATA][US_STATE] on Yelp" at bounding box center [348, 149] width 102 height 15
click at [317, 72] on div at bounding box center [371, 183] width 743 height 366
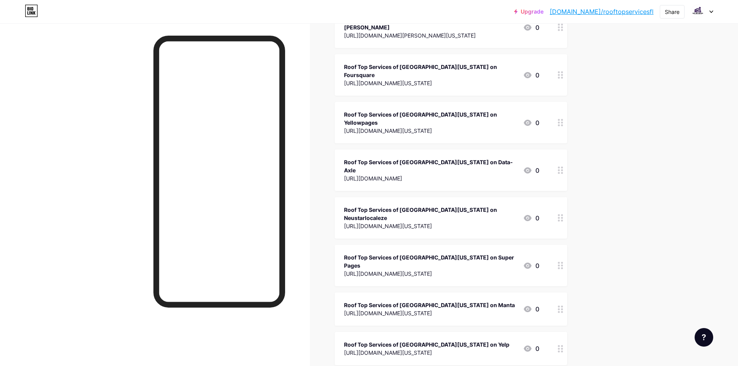
scroll to position [465, 0]
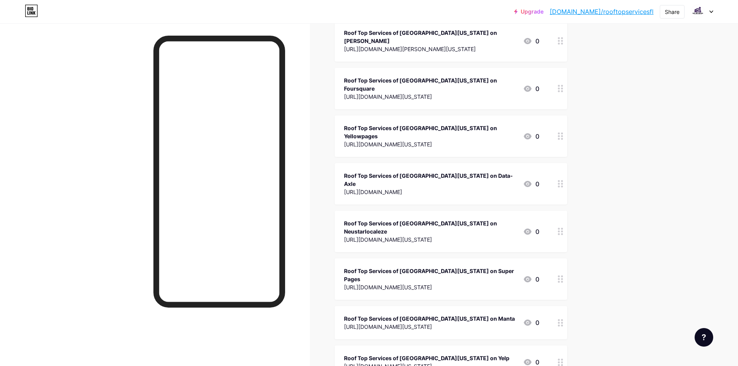
click at [422, 323] on div "[URL][DOMAIN_NAME][US_STATE]" at bounding box center [429, 327] width 171 height 8
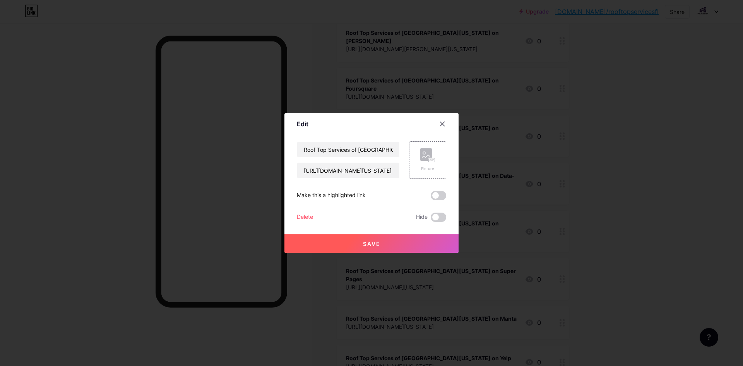
click at [342, 181] on div "Roof Top Services of [GEOGRAPHIC_DATA][US_STATE] on Manta [URL][DOMAIN_NAME][US…" at bounding box center [371, 181] width 149 height 81
click at [340, 170] on input "[URL][DOMAIN_NAME][US_STATE]" at bounding box center [348, 170] width 102 height 15
click at [331, 151] on input "Roof Top Services of [GEOGRAPHIC_DATA][US_STATE] on Manta" at bounding box center [348, 149] width 102 height 15
click at [306, 52] on div at bounding box center [371, 183] width 743 height 366
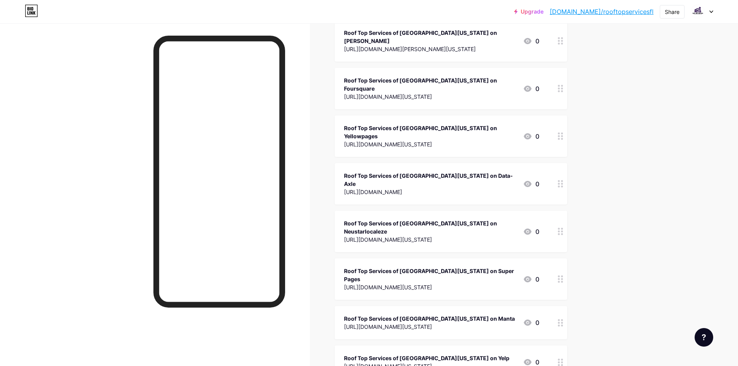
scroll to position [426, 0]
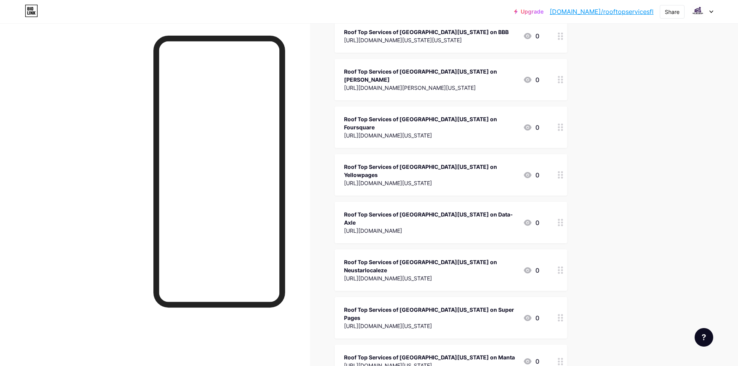
click at [396, 306] on div "Roof Top Services of [GEOGRAPHIC_DATA][US_STATE] on Super Pages" at bounding box center [430, 314] width 173 height 16
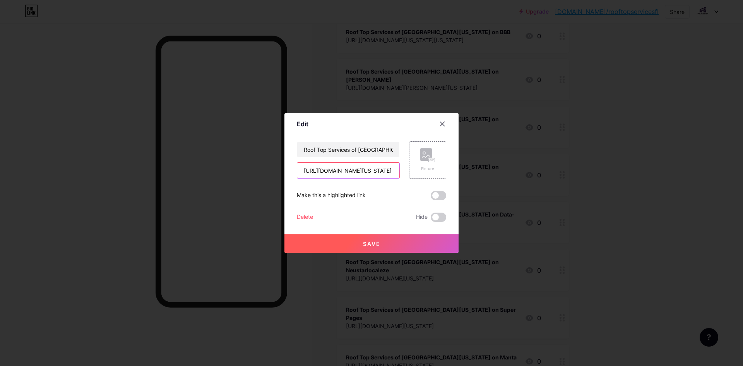
click at [342, 172] on input "[URL][DOMAIN_NAME][US_STATE]" at bounding box center [348, 170] width 102 height 15
click at [333, 151] on input "Roof Top Services of [GEOGRAPHIC_DATA][US_STATE] on Super Pages" at bounding box center [348, 149] width 102 height 15
click at [341, 94] on div at bounding box center [371, 183] width 743 height 366
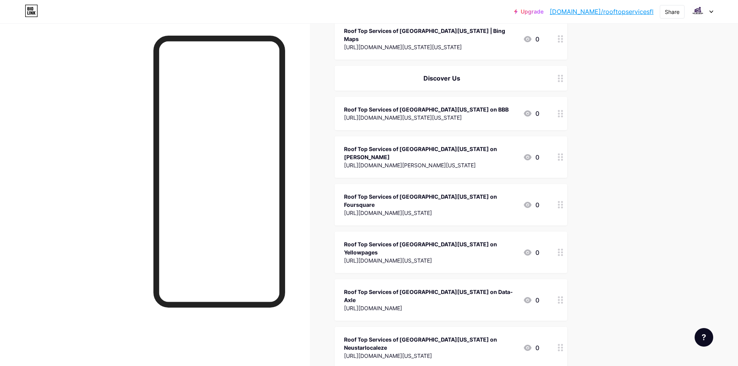
scroll to position [387, 0]
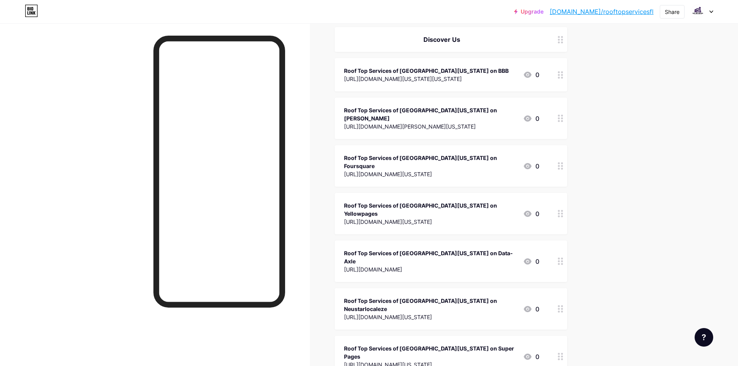
click at [407, 313] on div "[URL][DOMAIN_NAME][US_STATE]" at bounding box center [430, 317] width 173 height 8
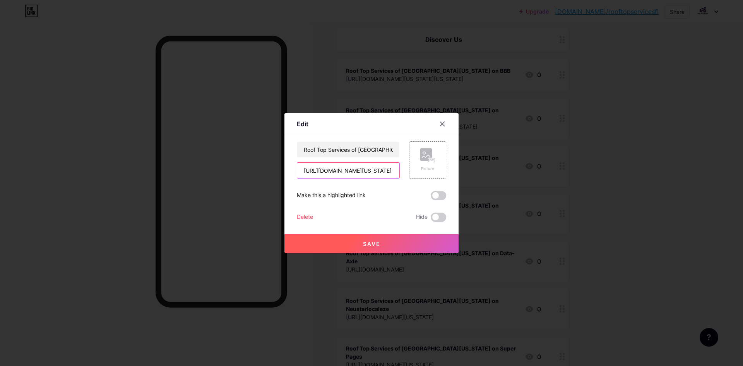
click at [340, 174] on input "[URL][DOMAIN_NAME][US_STATE]" at bounding box center [348, 170] width 102 height 15
click at [317, 152] on input "Roof Top Services of [GEOGRAPHIC_DATA][US_STATE] on Neustarlocaleze" at bounding box center [348, 149] width 102 height 15
click at [327, 50] on div at bounding box center [371, 183] width 743 height 366
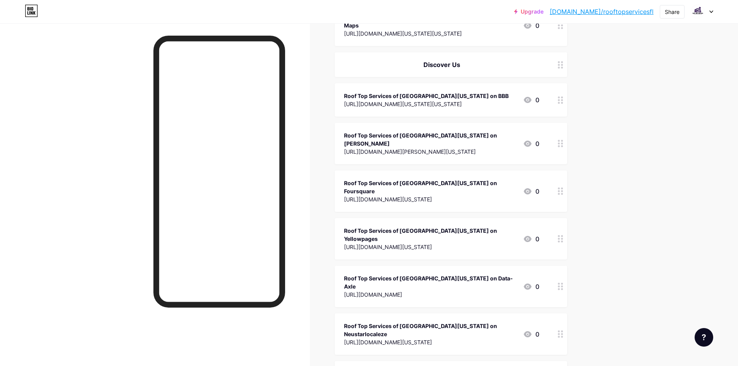
scroll to position [349, 0]
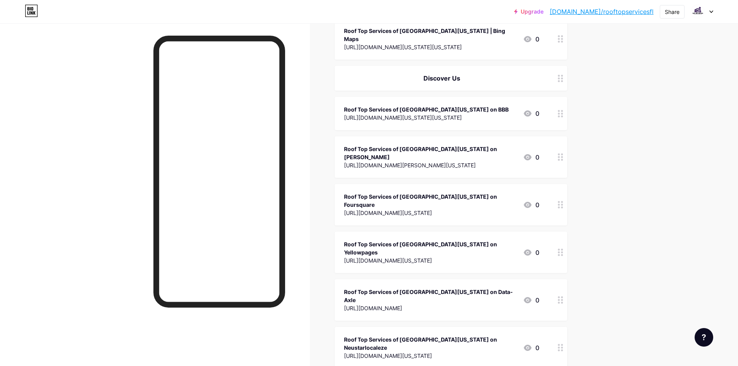
click at [385, 192] on div "Roof Top Services of [GEOGRAPHIC_DATA][US_STATE] on Foursquare" at bounding box center [430, 200] width 173 height 16
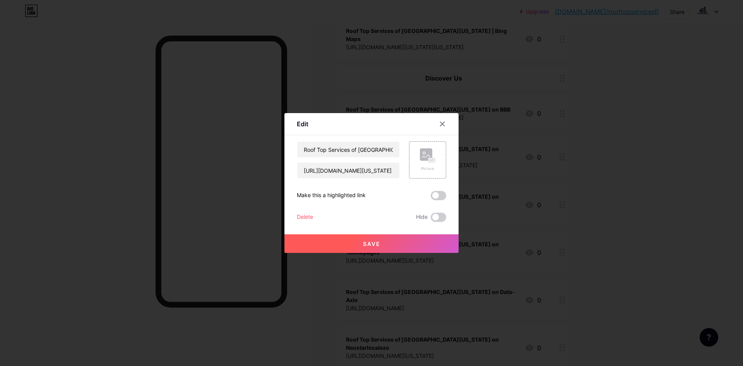
click at [549, 106] on div at bounding box center [371, 183] width 743 height 366
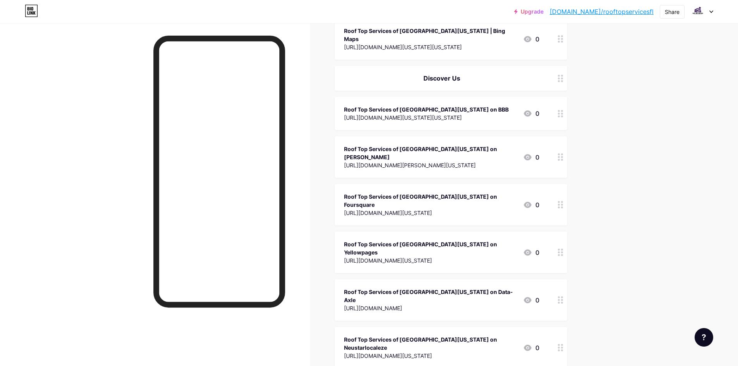
click at [434, 288] on div "Roof Top Services of [GEOGRAPHIC_DATA][US_STATE] on Data-Axle" at bounding box center [430, 296] width 173 height 16
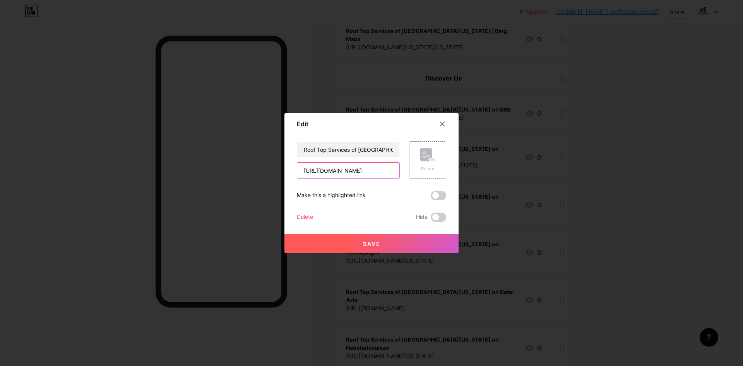
click at [361, 171] on input "[URL][DOMAIN_NAME]" at bounding box center [348, 170] width 102 height 15
click at [355, 147] on input "Roof Top Services of [GEOGRAPHIC_DATA][US_STATE] on Data-Axle" at bounding box center [348, 149] width 102 height 15
click at [388, 38] on div at bounding box center [371, 183] width 743 height 366
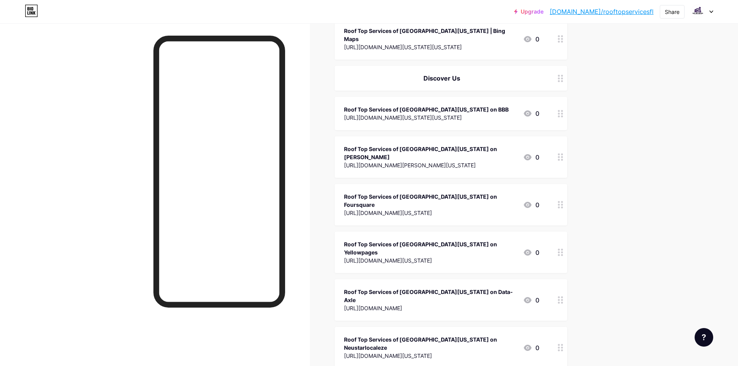
click at [424, 240] on div "Roof Top Services of [GEOGRAPHIC_DATA][US_STATE] on Yellowpages" at bounding box center [430, 248] width 173 height 16
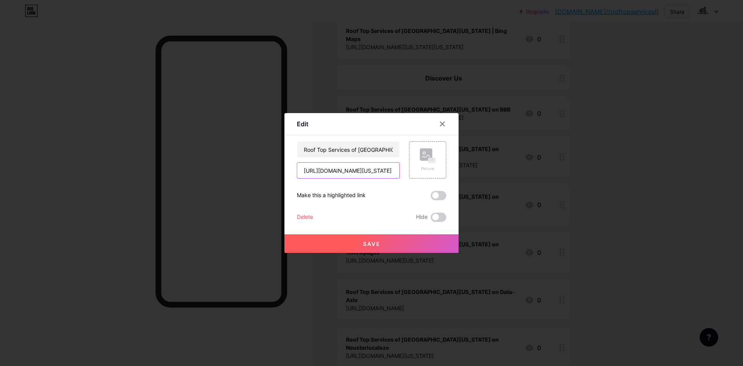
click at [340, 171] on input "[URL][DOMAIN_NAME][US_STATE]" at bounding box center [348, 170] width 102 height 15
click at [333, 146] on input "Roof Top Services of [GEOGRAPHIC_DATA][US_STATE] on Yellowpages" at bounding box center [348, 149] width 102 height 15
click at [390, 94] on div at bounding box center [371, 183] width 743 height 366
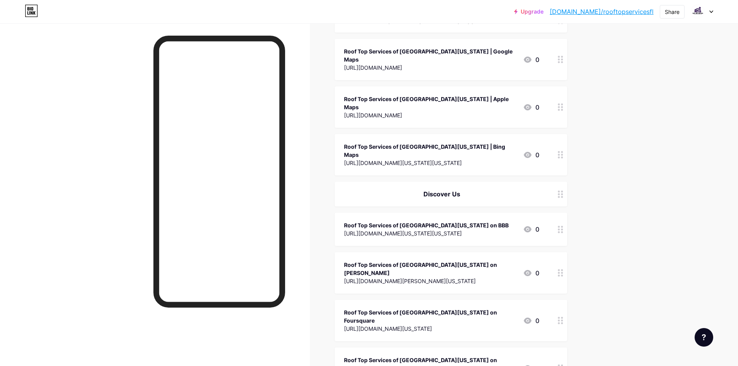
scroll to position [232, 0]
copy div "Discover Us"
drag, startPoint x: 429, startPoint y: 169, endPoint x: 470, endPoint y: 170, distance: 40.7
click at [470, 190] on div "Discover Us" at bounding box center [441, 194] width 195 height 9
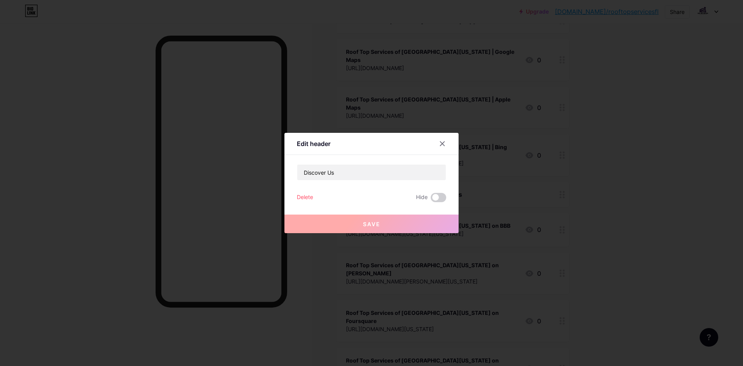
click at [458, 91] on div at bounding box center [371, 183] width 743 height 366
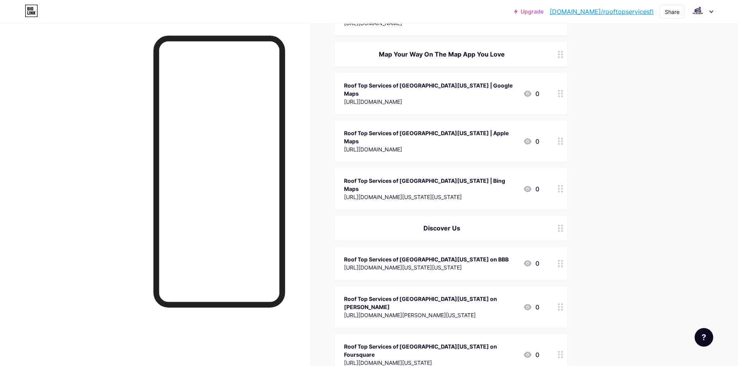
scroll to position [155, 0]
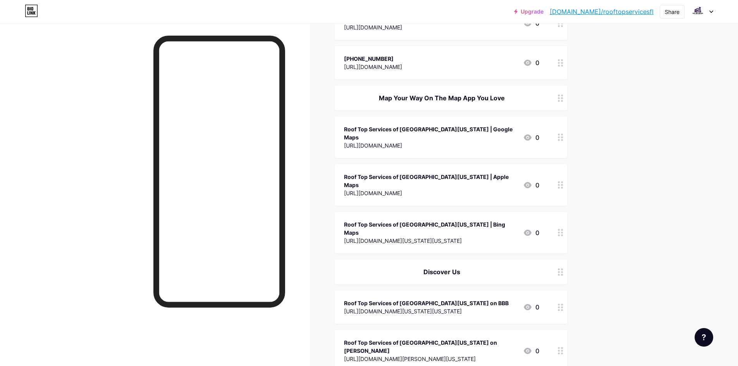
click at [406, 212] on div "Roof Top Services of [GEOGRAPHIC_DATA][US_STATE] | Bing Maps [URL][DOMAIN_NAME]…" at bounding box center [451, 232] width 232 height 41
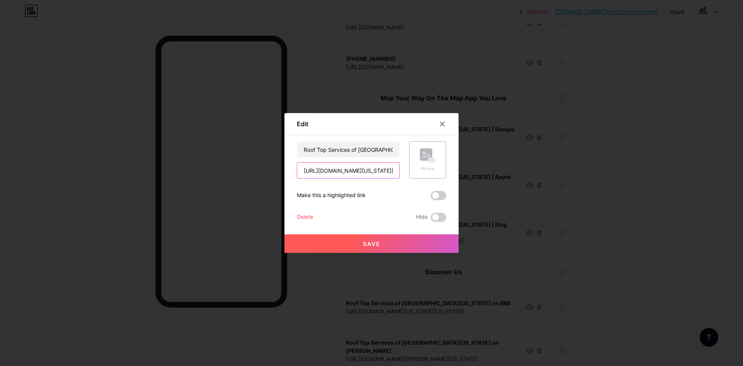
click at [374, 173] on input "[URL][DOMAIN_NAME][US_STATE][US_STATE]" at bounding box center [348, 170] width 102 height 15
click at [333, 144] on input "Roof Top Services of [GEOGRAPHIC_DATA][US_STATE] | Bing Maps" at bounding box center [348, 149] width 102 height 15
click at [302, 31] on div at bounding box center [371, 183] width 743 height 366
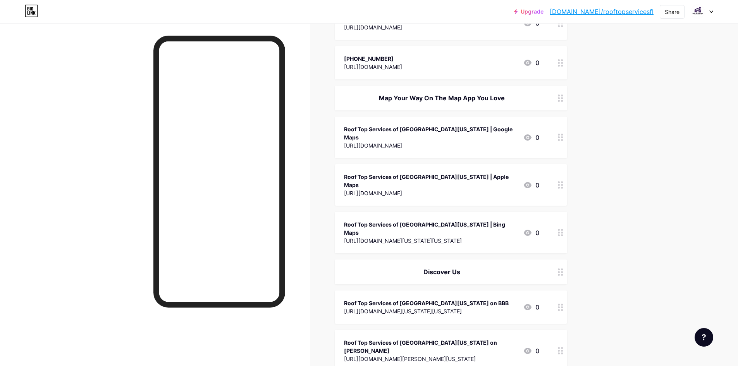
click at [382, 172] on div "Roof Top Services of [GEOGRAPHIC_DATA][US_STATE] | Apple Maps [URL][DOMAIN_NAME]" at bounding box center [430, 185] width 173 height 26
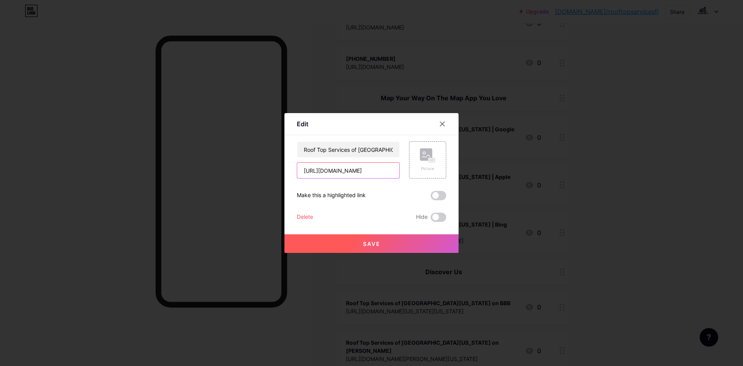
click at [350, 171] on input "[URL][DOMAIN_NAME]" at bounding box center [348, 170] width 102 height 15
click at [342, 147] on input "Roof Top Services of [GEOGRAPHIC_DATA][US_STATE] | Apple Maps" at bounding box center [348, 149] width 102 height 15
click at [365, 66] on div at bounding box center [371, 183] width 743 height 366
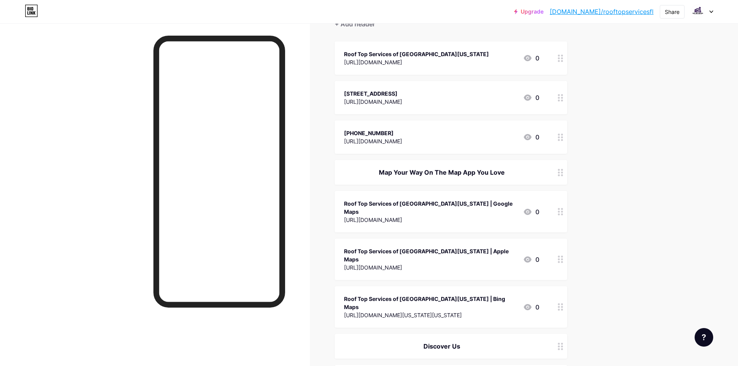
scroll to position [77, 0]
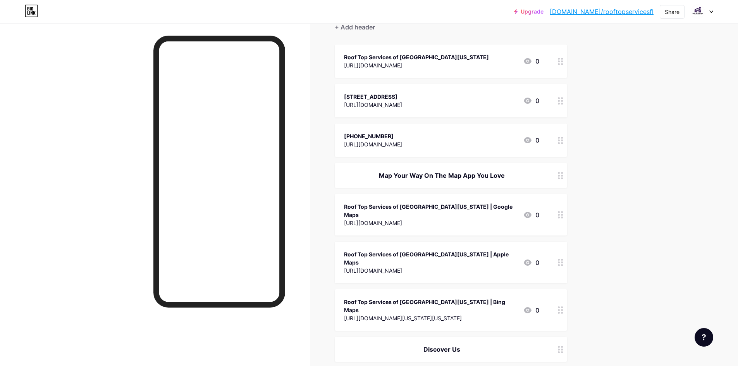
click at [395, 208] on div "Roof Top Services of [GEOGRAPHIC_DATA][US_STATE] | Google Maps" at bounding box center [430, 211] width 173 height 16
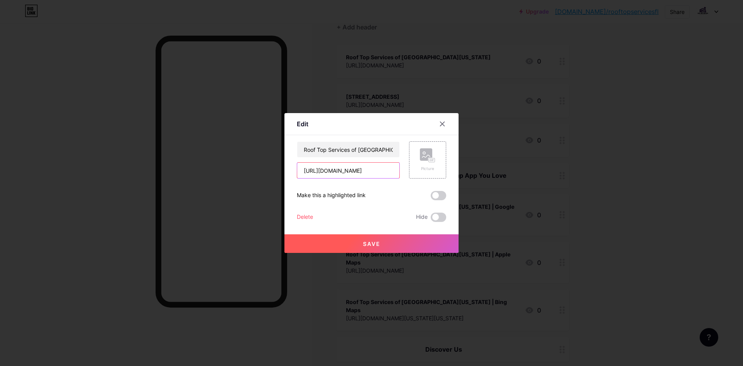
click at [357, 172] on input "[URL][DOMAIN_NAME]" at bounding box center [348, 170] width 102 height 15
click at [364, 144] on input "Roof Top Services of [GEOGRAPHIC_DATA][US_STATE] | Google Maps" at bounding box center [348, 149] width 102 height 15
click at [422, 91] on div at bounding box center [371, 183] width 743 height 366
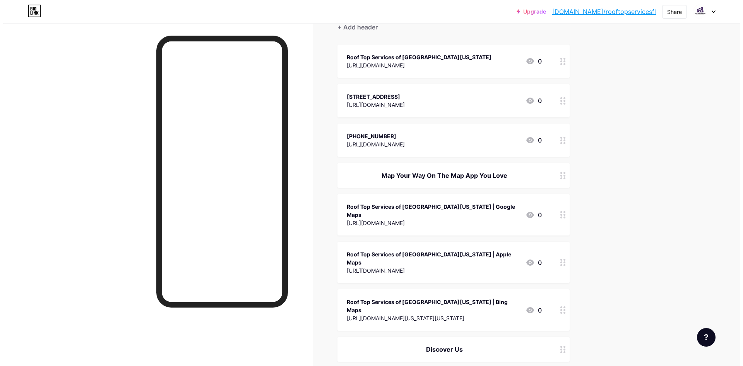
scroll to position [39, 0]
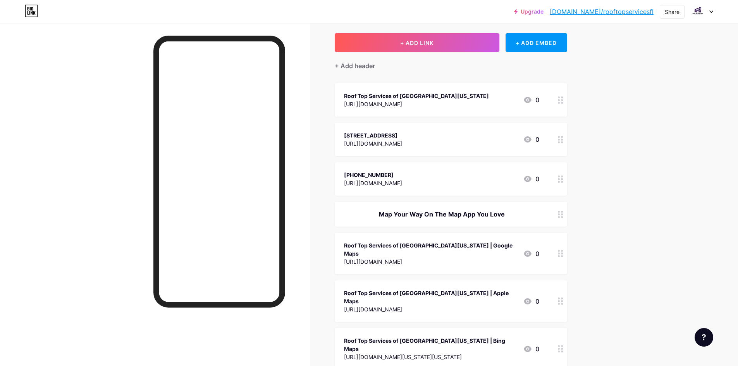
copy div "Map Your Way On The Map App You Love"
drag, startPoint x: 373, startPoint y: 211, endPoint x: 507, endPoint y: 217, distance: 134.5
click at [507, 217] on div "Map Your Way On The Map App You Love" at bounding box center [441, 213] width 195 height 9
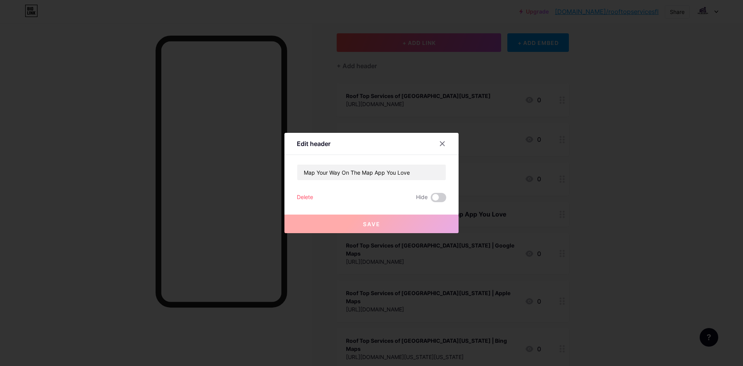
click at [438, 125] on div at bounding box center [371, 183] width 743 height 366
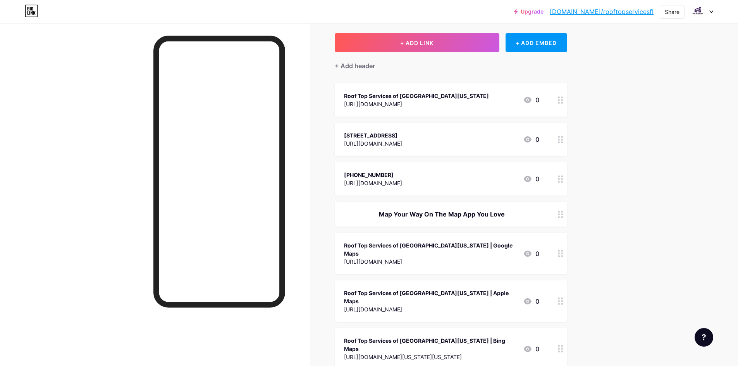
click at [400, 182] on div "[URL][DOMAIN_NAME]" at bounding box center [373, 183] width 58 height 8
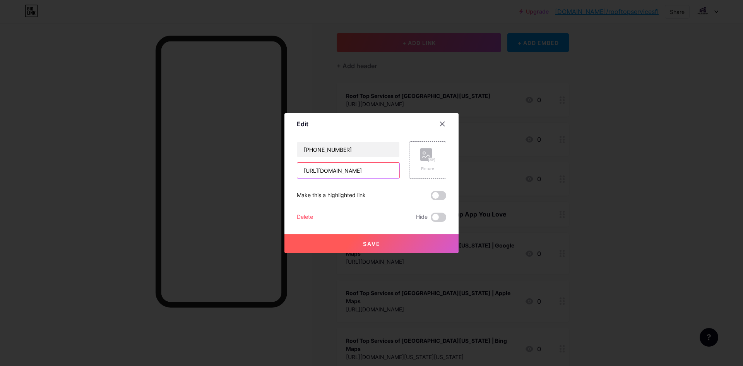
click at [358, 175] on input "[URL][DOMAIN_NAME]" at bounding box center [348, 170] width 102 height 15
drag, startPoint x: 374, startPoint y: 149, endPoint x: 263, endPoint y: 156, distance: 110.6
click at [263, 156] on div "Edit Content YouTube Play YouTube video without leaving your page. ADD Vimeo Pl…" at bounding box center [371, 183] width 743 height 366
type input "[PHONE_NUMBER]"
click at [441, 85] on div at bounding box center [371, 183] width 743 height 366
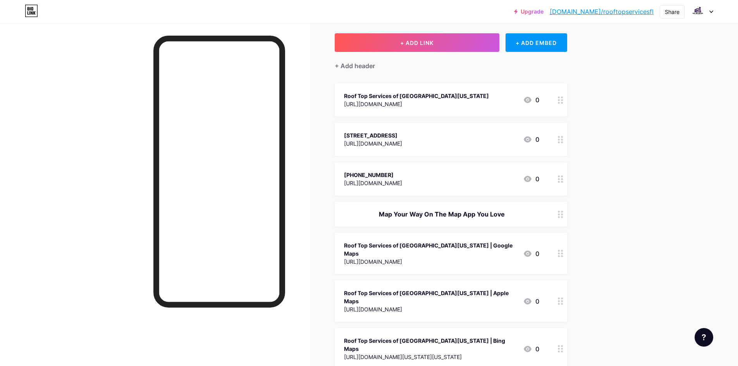
click at [402, 137] on div "[STREET_ADDRESS]" at bounding box center [373, 135] width 58 height 8
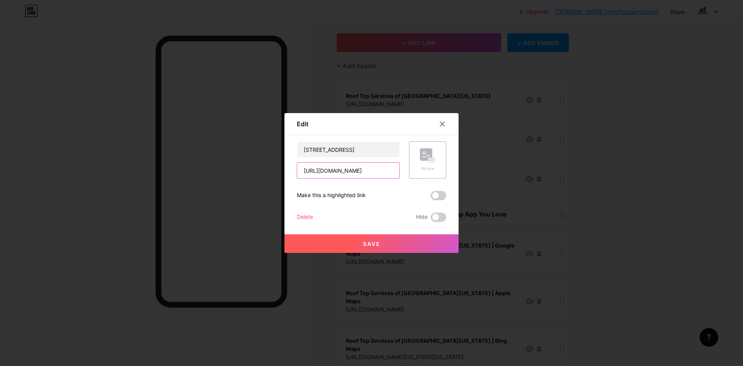
click at [371, 167] on input "[URL][DOMAIN_NAME]" at bounding box center [348, 170] width 102 height 15
click at [344, 147] on input "[STREET_ADDRESS]" at bounding box center [348, 149] width 102 height 15
click at [319, 76] on div at bounding box center [371, 183] width 743 height 366
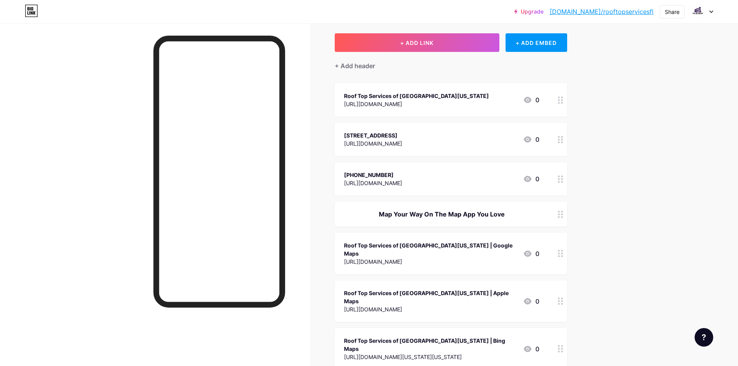
click at [376, 110] on div "Roof Top Services of [GEOGRAPHIC_DATA][US_STATE] [URL][DOMAIN_NAME] 0" at bounding box center [451, 99] width 232 height 33
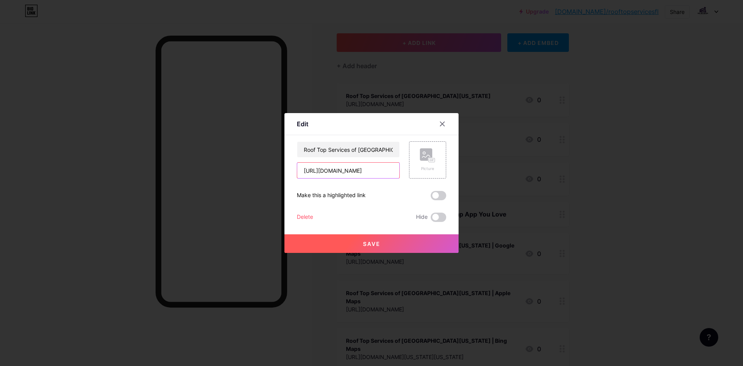
click at [332, 176] on input "[URL][DOMAIN_NAME]" at bounding box center [348, 170] width 102 height 15
click at [344, 149] on input "Roof Top Services of [GEOGRAPHIC_DATA][US_STATE]" at bounding box center [348, 149] width 102 height 15
